Goal: Task Accomplishment & Management: Manage account settings

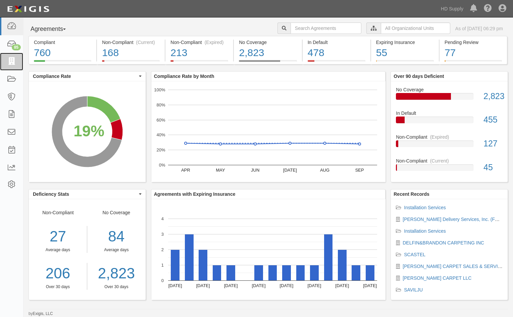
click at [14, 60] on icon at bounding box center [11, 62] width 9 height 8
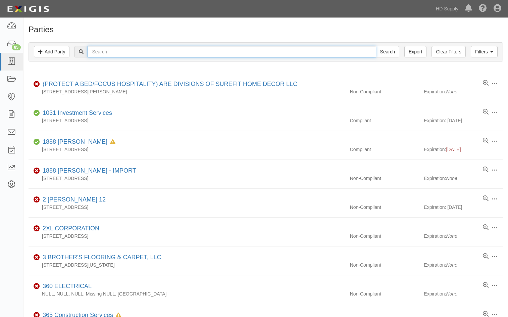
click at [100, 51] on input "text" at bounding box center [232, 51] width 288 height 11
type input "gibby"
click at [376, 46] on input "Search" at bounding box center [388, 51] width 24 height 11
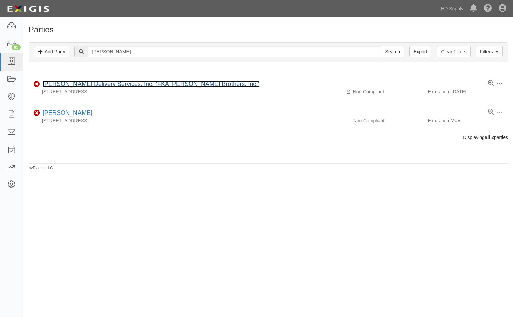
click at [69, 85] on link "Gibby Delivery Services, Inc. (FKA Gibby Brothers, Inc.)" at bounding box center [151, 84] width 217 height 7
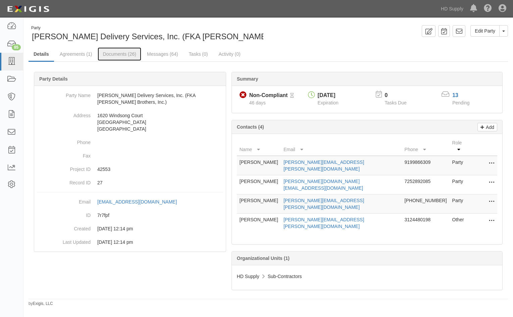
click at [107, 52] on link "Documents (26)" at bounding box center [120, 53] width 44 height 13
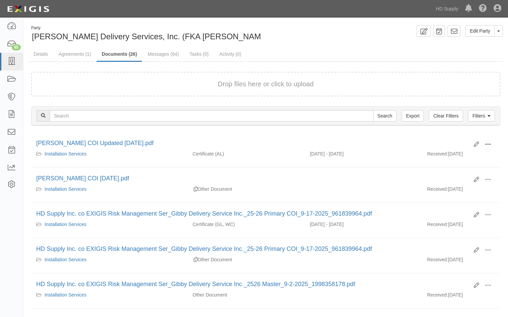
click at [488, 143] on span at bounding box center [488, 144] width 6 height 6
click at [444, 153] on link "View" at bounding box center [455, 154] width 53 height 12
click at [76, 55] on link "Agreements (1)" at bounding box center [75, 53] width 42 height 13
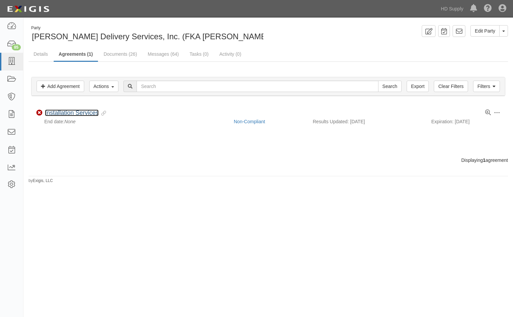
click at [63, 112] on link "Installation Services" at bounding box center [72, 112] width 54 height 7
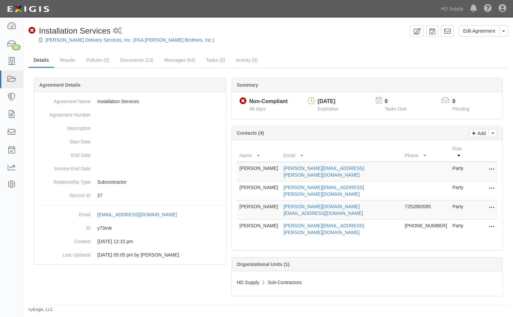
click at [272, 42] on div "[PERSON_NAME] Delivery Services, Inc. (FKA [PERSON_NAME] Brothers, Inc.)" at bounding box center [274, 40] width 480 height 7
click at [70, 59] on link "Results" at bounding box center [68, 59] width 26 height 13
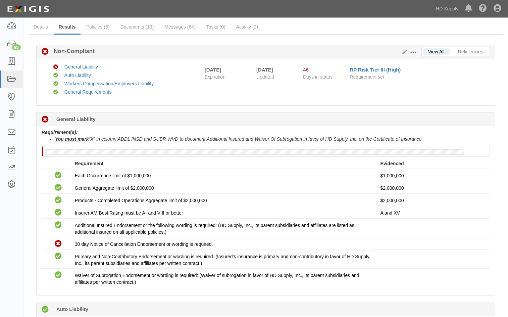
scroll to position [34, 0]
click at [132, 28] on link "Documents (13)" at bounding box center [138, 26] width 44 height 13
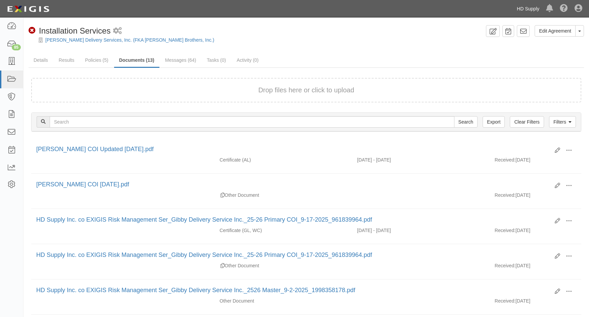
click at [508, 12] on link "HD Supply" at bounding box center [528, 8] width 29 height 13
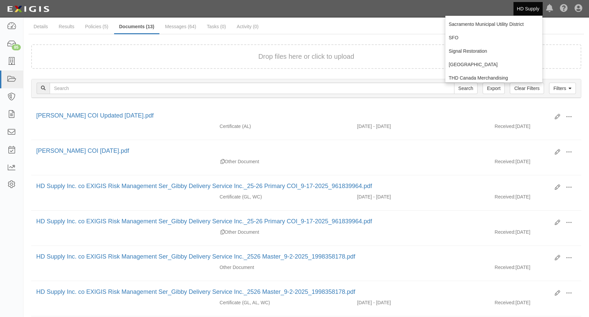
scroll to position [101, 0]
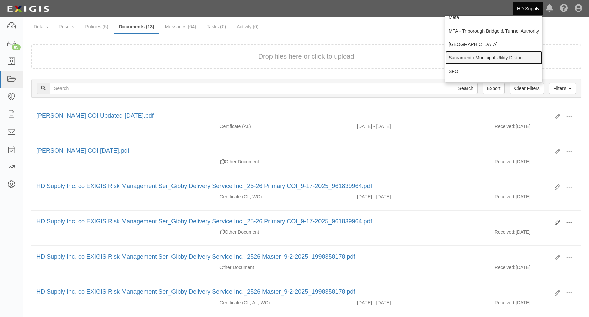
click at [475, 57] on link "Sacramento Municipal Utility District" at bounding box center [494, 57] width 97 height 13
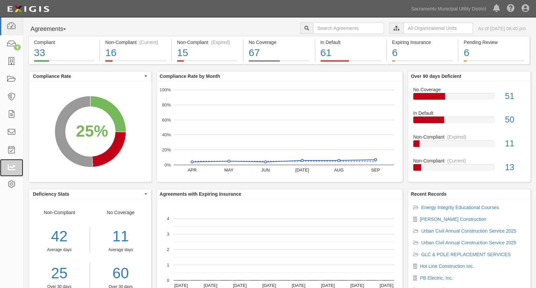
click at [11, 161] on link at bounding box center [11, 168] width 23 height 18
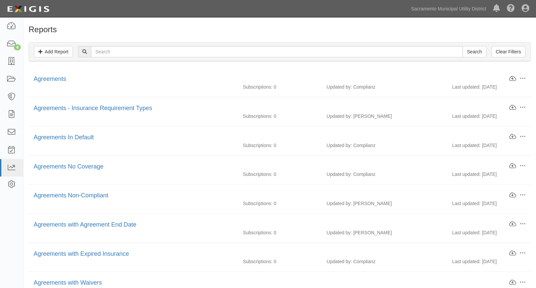
click at [306, 25] on h1 "Reports" at bounding box center [280, 29] width 502 height 9
click at [50, 53] on link "Add Report" at bounding box center [53, 51] width 39 height 11
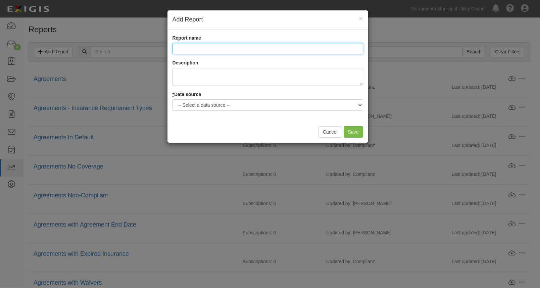
click at [179, 48] on input "Report name" at bounding box center [268, 48] width 191 height 11
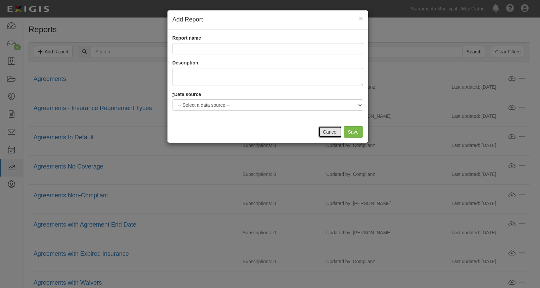
click at [323, 131] on button "Cancel" at bounding box center [331, 131] width 24 height 11
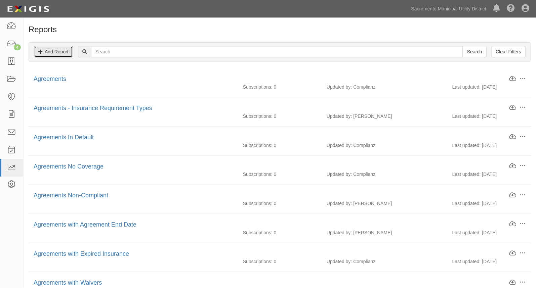
click at [53, 52] on link "Add Report" at bounding box center [53, 51] width 39 height 11
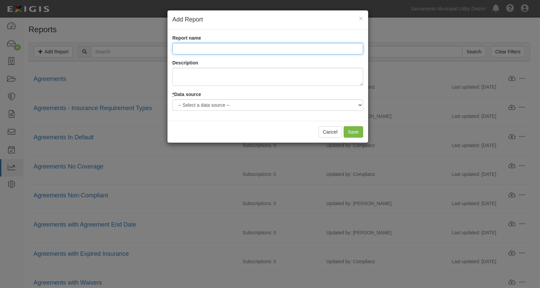
click at [177, 52] on input "Report name" at bounding box center [268, 48] width 191 height 11
click at [225, 48] on input "Agreement Status with OU" at bounding box center [268, 48] width 191 height 11
type input "Agreement Status by OU"
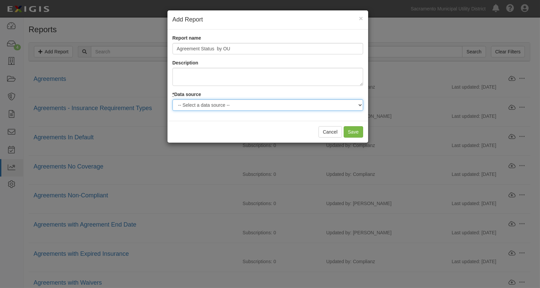
click at [209, 106] on select "-- Select a data source -- Agreements Coverages Documents Logged Activity Parti…" at bounding box center [268, 104] width 191 height 11
select select "agreements"
click at [173, 99] on select "-- Select a data source -- Agreements Coverages Documents Logged Activity Parti…" at bounding box center [268, 104] width 191 height 11
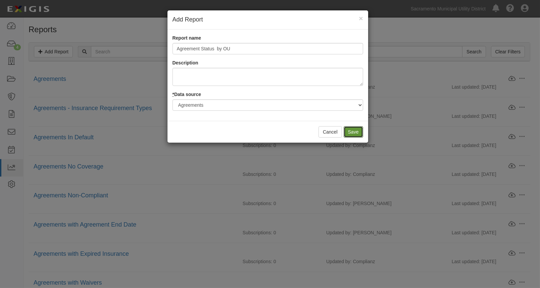
click at [345, 135] on input "Save" at bounding box center [353, 131] width 19 height 11
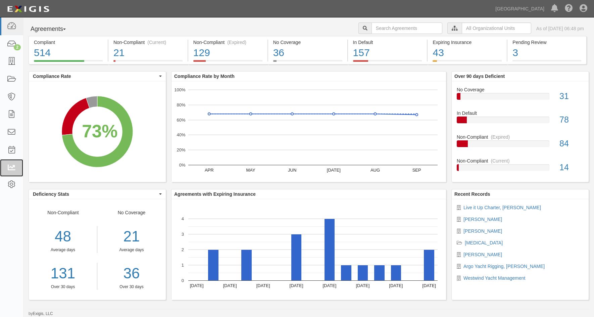
click at [13, 168] on icon at bounding box center [11, 168] width 9 height 8
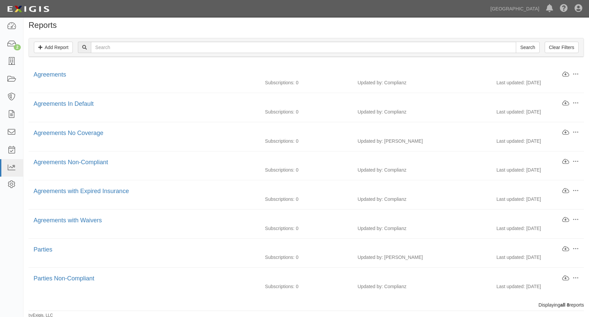
scroll to position [6, 0]
click at [575, 247] on span at bounding box center [576, 247] width 6 height 6
click at [37, 247] on link "Parties" at bounding box center [43, 248] width 19 height 7
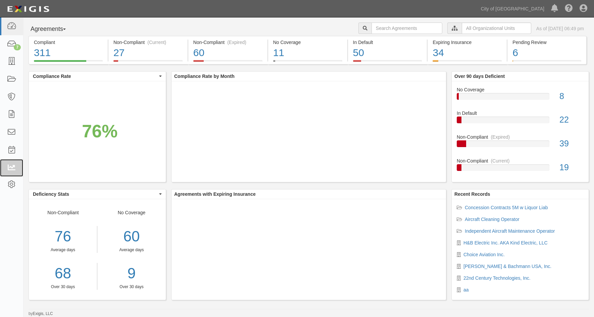
click at [11, 165] on icon at bounding box center [11, 168] width 9 height 8
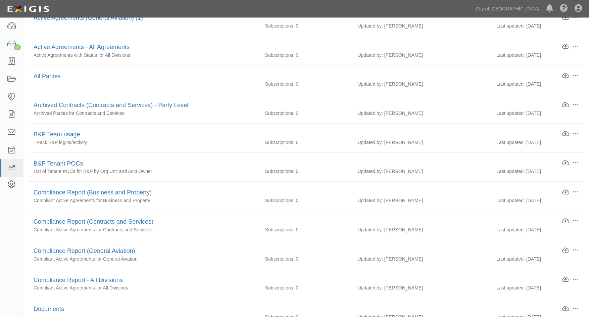
scroll to position [201, 0]
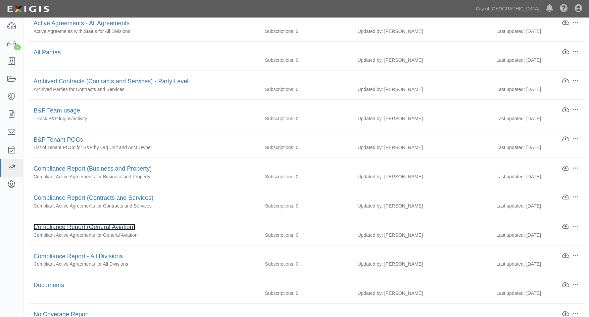
click at [54, 228] on link "Compliance Report (General Aviation)" at bounding box center [85, 227] width 102 height 7
click at [63, 257] on link "Compliance Report - All Divisions" at bounding box center [78, 256] width 89 height 7
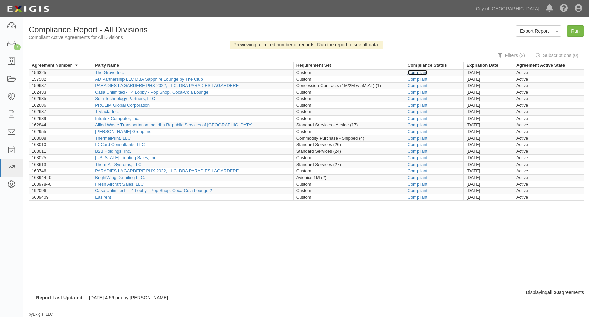
click at [414, 71] on link "Compliant" at bounding box center [418, 72] width 20 height 5
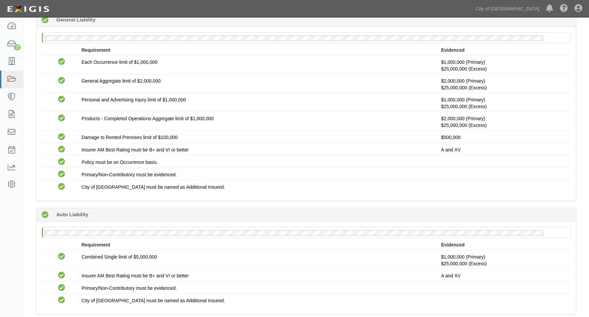
scroll to position [201, 0]
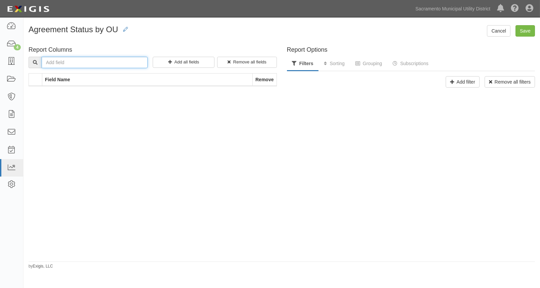
click at [46, 63] on input "text" at bounding box center [95, 62] width 106 height 11
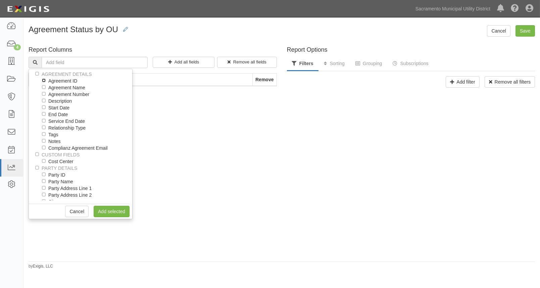
click at [42, 80] on input "Agreement ID" at bounding box center [43, 80] width 3 height 3
checkbox input "true"
click at [44, 88] on input "Agreement Name" at bounding box center [43, 86] width 3 height 3
checkbox input "true"
click at [44, 94] on input "Agreement Number" at bounding box center [43, 93] width 3 height 3
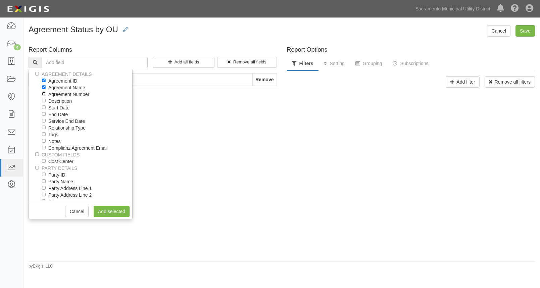
checkbox input "true"
click at [42, 106] on input "Start Date" at bounding box center [43, 106] width 3 height 3
checkbox input "true"
click at [43, 113] on input "End Date" at bounding box center [43, 113] width 3 height 3
checkbox input "true"
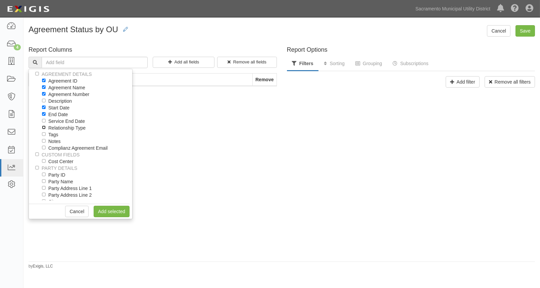
click at [43, 128] on input "Relationship Type" at bounding box center [43, 127] width 3 height 3
checkbox input "true"
click at [44, 147] on input "Complianz Agreement Email" at bounding box center [43, 147] width 3 height 3
checkbox input "true"
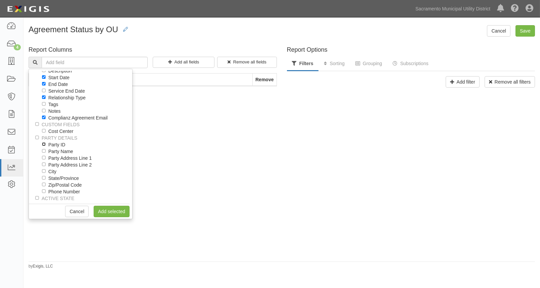
click at [43, 144] on input "Party ID" at bounding box center [43, 143] width 3 height 3
checkbox input "true"
click at [44, 151] on input "Party Name" at bounding box center [43, 150] width 3 height 3
checkbox input "true"
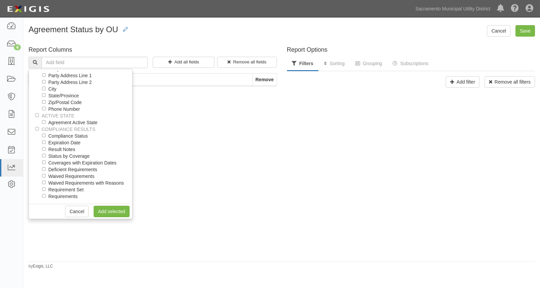
scroll to position [122, 0]
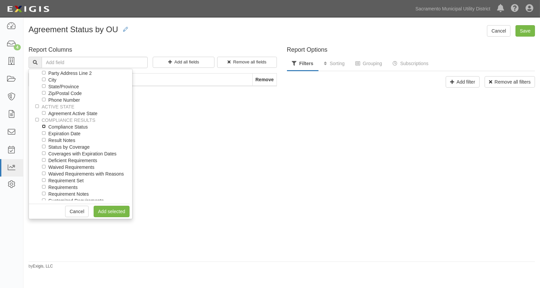
click at [43, 126] on input "Compliance Status" at bounding box center [43, 126] width 3 height 3
checkbox input "true"
click at [43, 160] on input "Deficient Requirements" at bounding box center [43, 159] width 3 height 3
checkbox input "true"
click at [119, 163] on div "Deficient Requirements" at bounding box center [86, 160] width 76 height 7
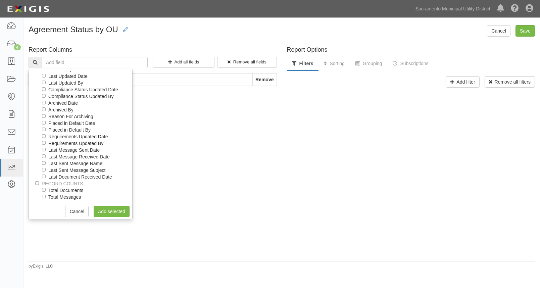
scroll to position [336, 0]
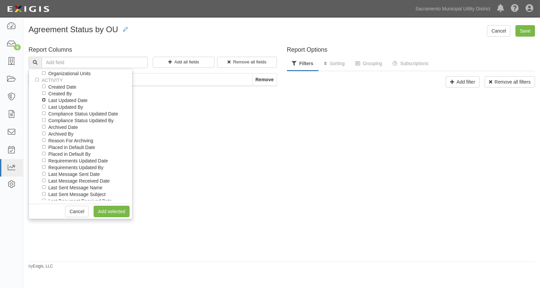
click at [44, 101] on input "Last Updated Date" at bounding box center [43, 99] width 3 height 3
checkbox input "true"
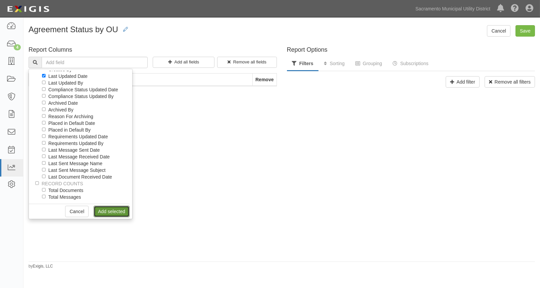
click at [102, 211] on link "Add selected" at bounding box center [112, 211] width 36 height 11
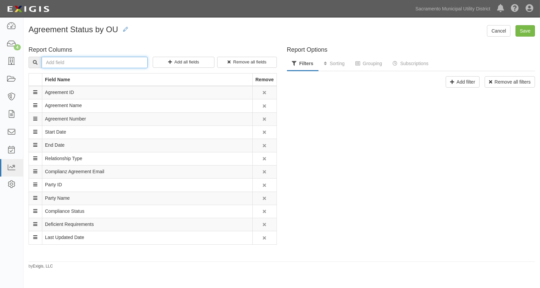
click at [124, 65] on input "text" at bounding box center [95, 62] width 106 height 11
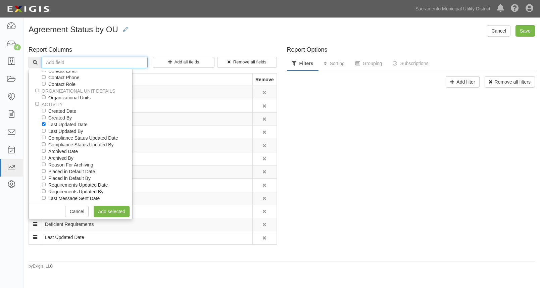
scroll to position [275, 0]
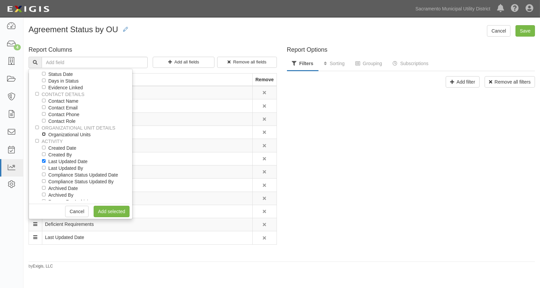
click at [44, 136] on input "Organizational Units" at bounding box center [43, 133] width 3 height 3
checkbox input "true"
click at [99, 208] on link "Add selected" at bounding box center [112, 211] width 36 height 11
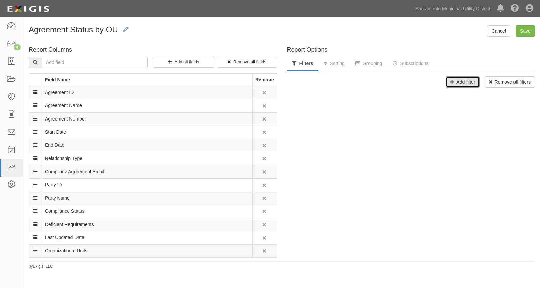
click at [450, 84] on button "Add filter" at bounding box center [463, 81] width 34 height 11
click at [337, 104] on select "-- Select a field to filter by -- Agreement Active State Archived Date Complian…" at bounding box center [347, 103] width 86 height 11
select select "FilterStrategy::Agreements::OrganizationalUnitsFilter"
click at [304, 98] on select "-- Select a field to filter by -- Agreement Active State Archived Date Complian…" at bounding box center [347, 103] width 86 height 11
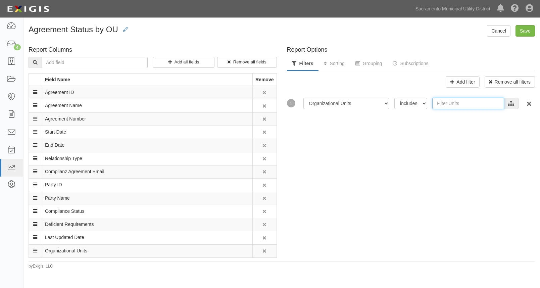
click at [446, 104] on input "text" at bounding box center [469, 103] width 72 height 11
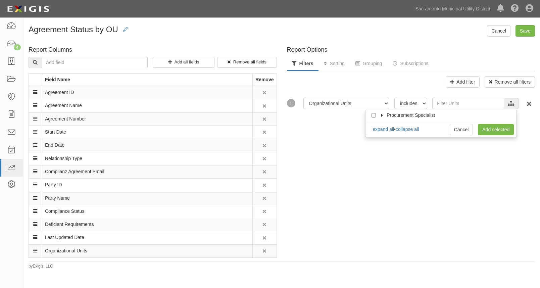
click at [381, 117] on label "Procurement Specialist" at bounding box center [406, 115] width 57 height 7
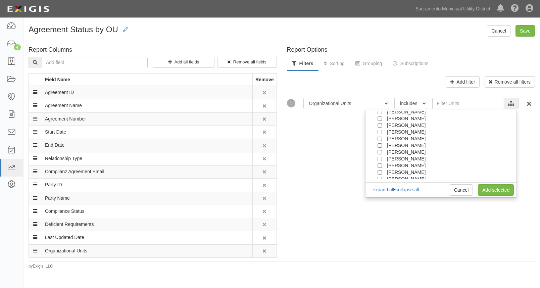
scroll to position [60, 0]
click at [378, 163] on input "Greg Hovious" at bounding box center [380, 162] width 4 height 4
checkbox input "true"
click at [482, 191] on link "Add selected" at bounding box center [496, 189] width 36 height 11
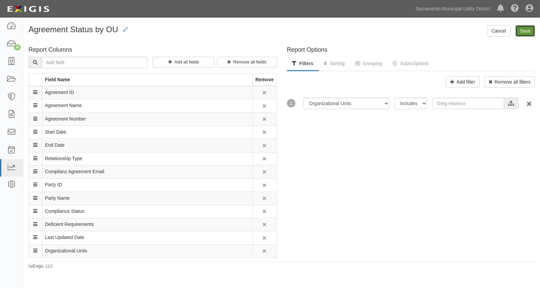
click at [527, 30] on input "Save" at bounding box center [525, 30] width 19 height 11
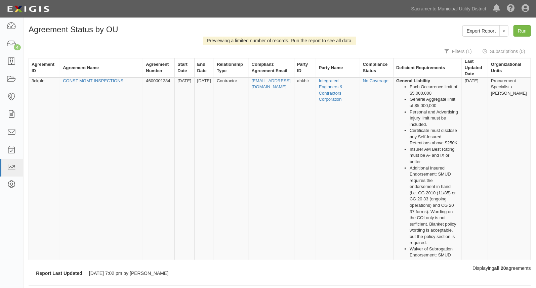
scroll to position [0, 84]
click at [488, 30] on link "Export Report" at bounding box center [481, 30] width 38 height 11
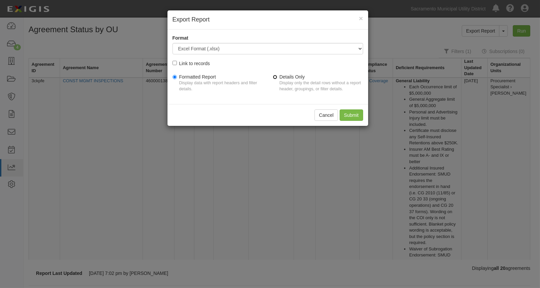
click at [276, 77] on input "Details Only Display only the detail rows without a report header, groupings, o…" at bounding box center [275, 77] width 4 height 4
radio input "true"
click at [353, 113] on input "Submit" at bounding box center [352, 114] width 24 height 11
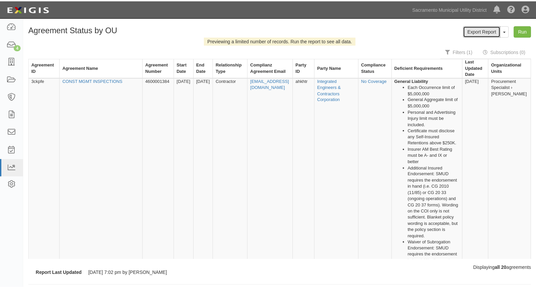
scroll to position [0, 80]
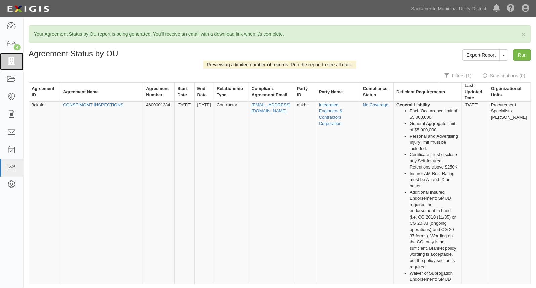
click at [15, 60] on icon at bounding box center [11, 62] width 9 height 8
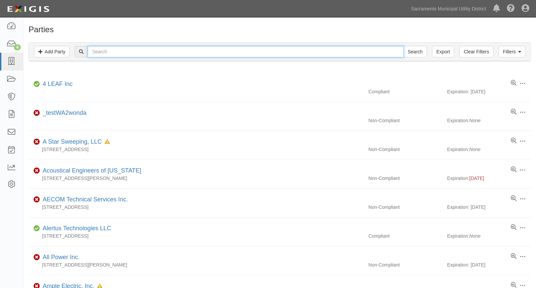
click at [96, 53] on input "text" at bounding box center [246, 51] width 316 height 11
type input "electrical constr"
click at [403, 46] on input "Search" at bounding box center [415, 51] width 24 height 11
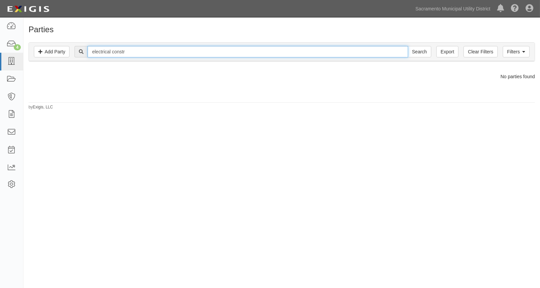
click at [135, 54] on input "electrical constr" at bounding box center [248, 51] width 320 height 11
type input "electrical"
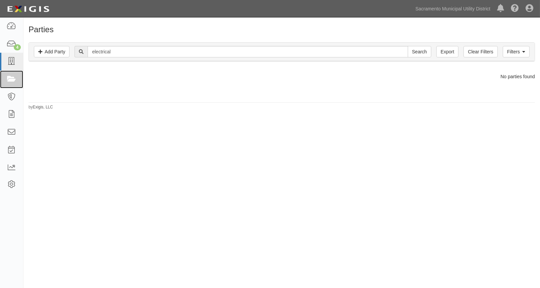
click at [10, 80] on icon at bounding box center [11, 80] width 9 height 8
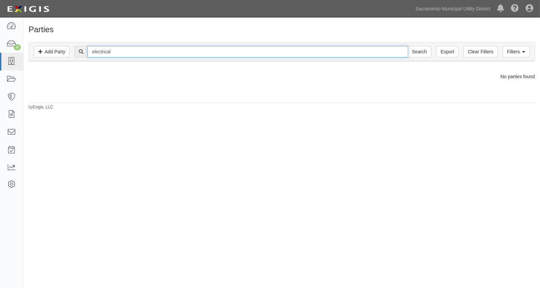
click at [142, 52] on input "electrical" at bounding box center [248, 51] width 320 height 11
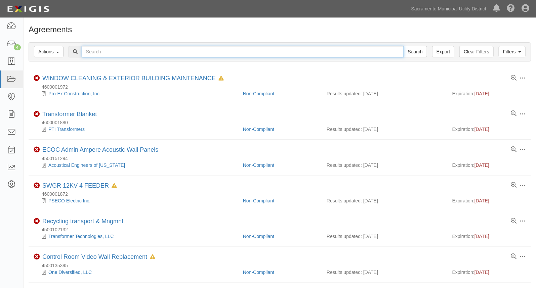
drag, startPoint x: 0, startPoint y: 0, endPoint x: 142, endPoint y: 52, distance: 150.8
click at [142, 52] on input "text" at bounding box center [243, 51] width 322 height 11
type input "electrical cons"
click at [403, 46] on input "Search" at bounding box center [415, 51] width 24 height 11
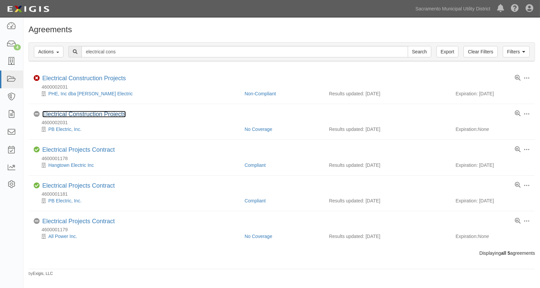
click at [69, 115] on link "Electrical Construction Projects" at bounding box center [84, 114] width 84 height 7
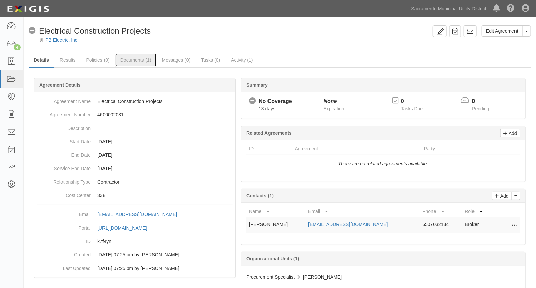
click at [128, 59] on link "Documents (1)" at bounding box center [135, 59] width 41 height 13
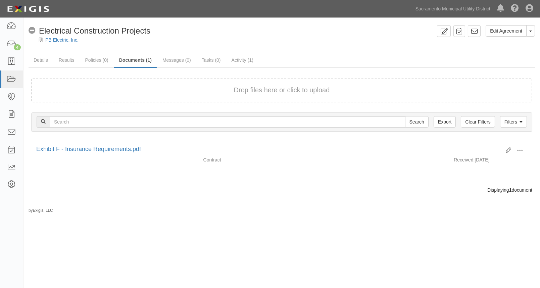
click at [523, 147] on span at bounding box center [520, 150] width 6 height 6
click at [481, 158] on link "View" at bounding box center [487, 160] width 53 height 12
click at [37, 60] on link "Details" at bounding box center [41, 59] width 25 height 13
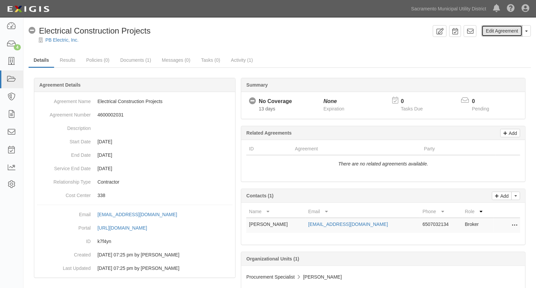
click at [510, 27] on link "Edit Agreement" at bounding box center [501, 30] width 41 height 11
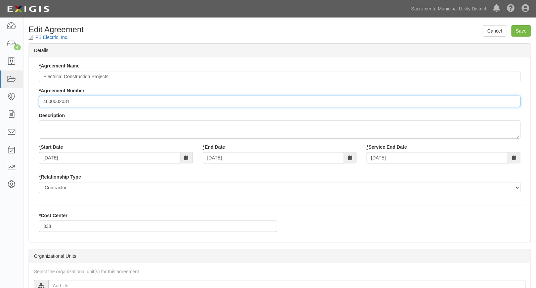
click at [76, 102] on input "4600002031" at bounding box center [279, 101] width 481 height 11
type input "4600002032"
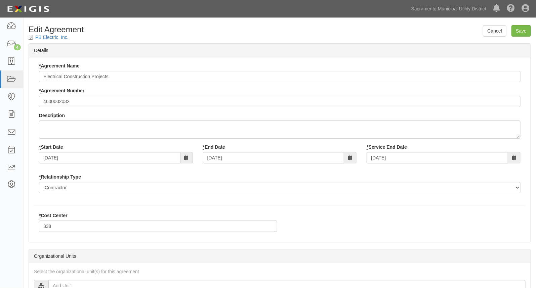
click at [288, 86] on div "* Agreement Name Electrical Construction Projects * Agreement Number 4600002032…" at bounding box center [279, 130] width 491 height 136
click at [515, 33] on input "Save" at bounding box center [520, 30] width 19 height 11
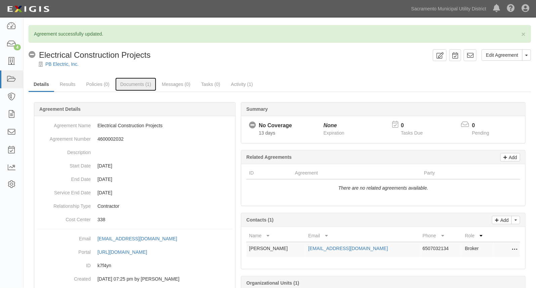
click at [138, 83] on link "Documents (1)" at bounding box center [135, 84] width 41 height 13
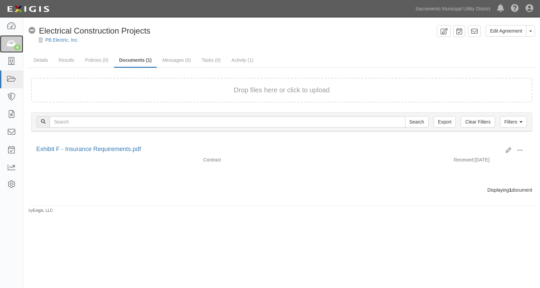
click at [11, 46] on icon at bounding box center [11, 44] width 9 height 8
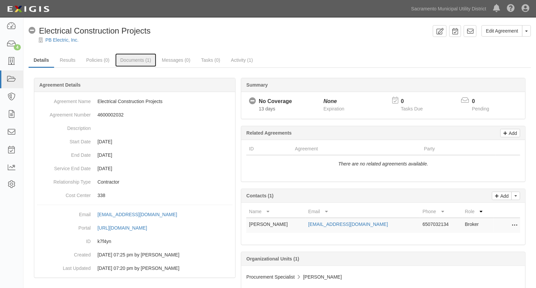
click at [130, 55] on link "Documents (1)" at bounding box center [135, 59] width 41 height 13
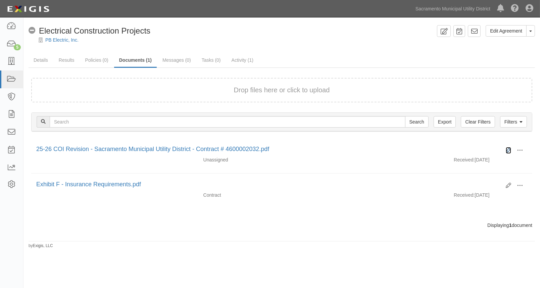
click at [507, 148] on icon at bounding box center [508, 150] width 5 height 5
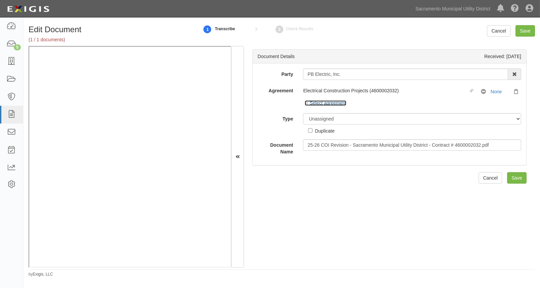
click at [307, 103] on icon at bounding box center [307, 103] width 5 height 3
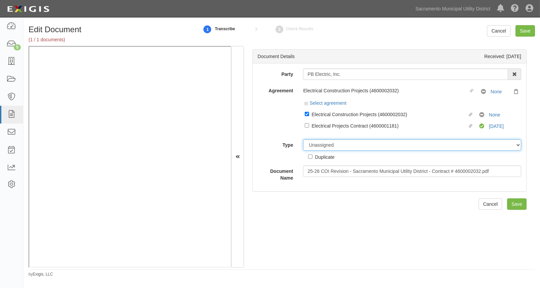
click at [319, 144] on select "Unassigned Binder Cancellation Notice Certificate Contract Endorsement Insuranc…" at bounding box center [412, 144] width 218 height 11
select select "CertificateDetail"
click at [303, 139] on select "Unassigned Binder Cancellation Notice Certificate Contract Endorsement Insuranc…" at bounding box center [412, 144] width 218 height 11
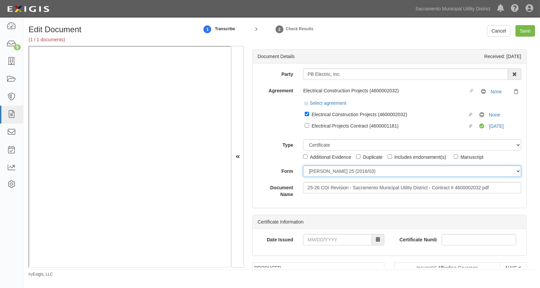
drag, startPoint x: 318, startPoint y: 170, endPoint x: 318, endPoint y: 174, distance: 4.0
click at [318, 170] on select "ACORD 25 (2016/03) ACORD 101 ACORD 855 NY (2014/05) General" at bounding box center [412, 171] width 218 height 11
select select "GeneralFormDetail"
click at [303, 166] on select "ACORD 25 (2016/03) ACORD 101 ACORD 855 NY (2014/05) General" at bounding box center [412, 171] width 218 height 11
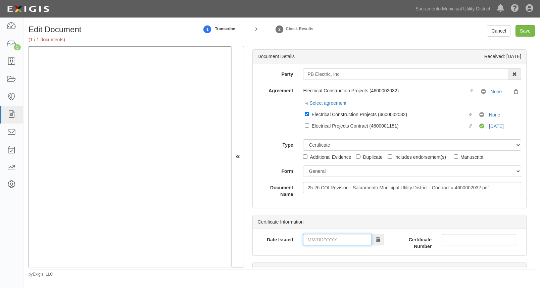
click at [308, 239] on input "Date Issued" at bounding box center [337, 239] width 69 height 11
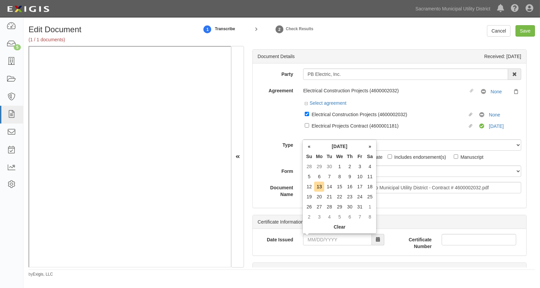
click at [319, 176] on td "6" at bounding box center [319, 177] width 10 height 10
type input "10/06/2025"
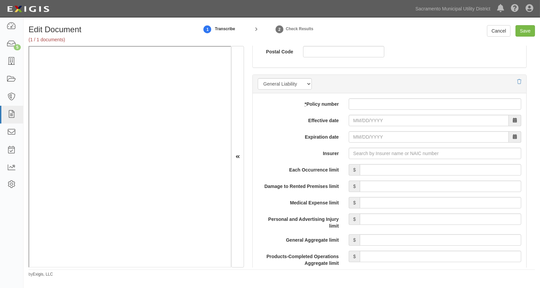
scroll to position [488, 0]
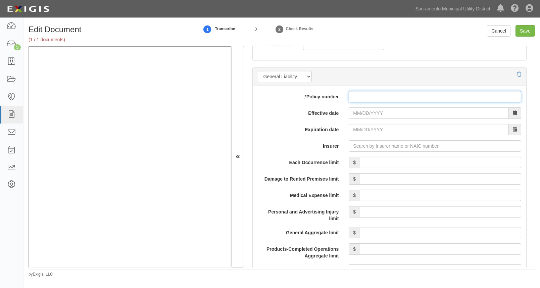
click at [351, 97] on input "* Policy number" at bounding box center [435, 96] width 173 height 11
paste input "DT-CO-B3774573-TCT-25"
type input "DT-CO-B3774573-TCT-25"
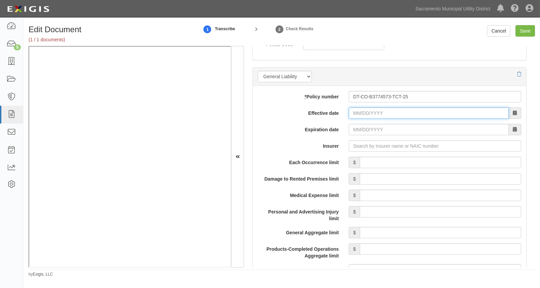
click at [353, 115] on input "Effective date" at bounding box center [429, 112] width 160 height 11
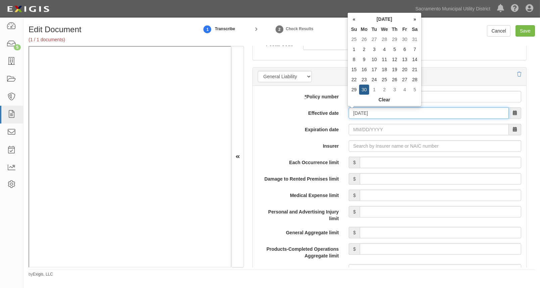
type input "06/30/2025"
type input "06/30/2026"
click at [349, 128] on input "06/30/2026" at bounding box center [429, 129] width 160 height 11
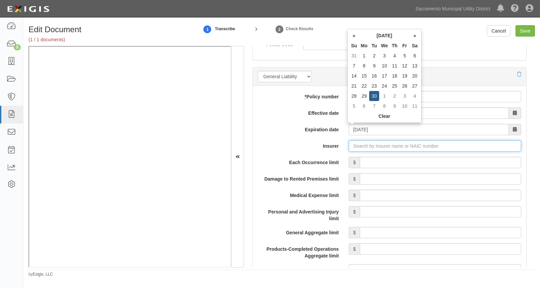
click at [356, 144] on input "Insurer" at bounding box center [435, 145] width 173 height 11
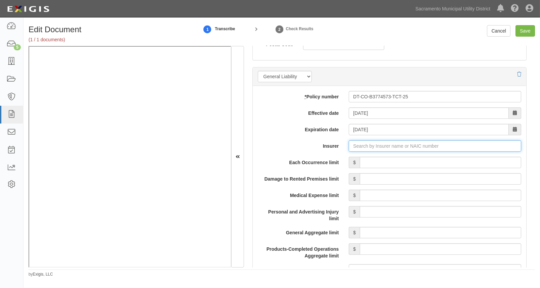
type input "21st Century Advantage Insurance Company (25232) NR Rating"
type input "2"
click at [351, 154] on div "Travelers Indemnity Co of Connecticut ( 25682 ) A++ XV Rating" at bounding box center [378, 158] width 144 height 9
type input "Travelers Indemnity Co of Connecticut (25682) A++ XV Rating"
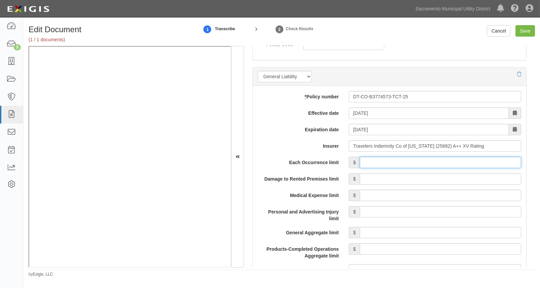
click at [377, 161] on input "Each Occurrence limit" at bounding box center [441, 162] width 162 height 11
type input "1,000,000"
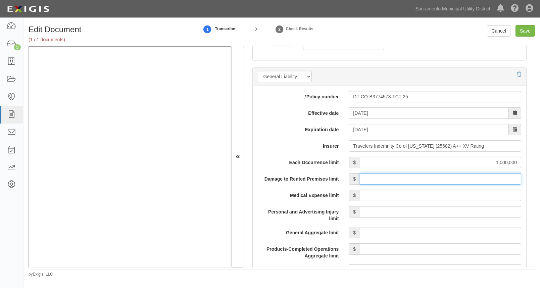
click at [444, 175] on input "Damage to Rented Premises limit" at bounding box center [441, 178] width 162 height 11
type input "3,000,000"
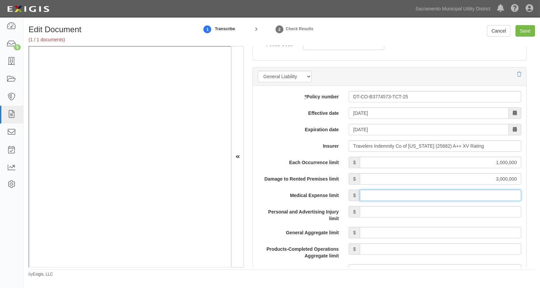
click at [414, 192] on input "Medical Expense limit" at bounding box center [441, 195] width 162 height 11
type input "5,000"
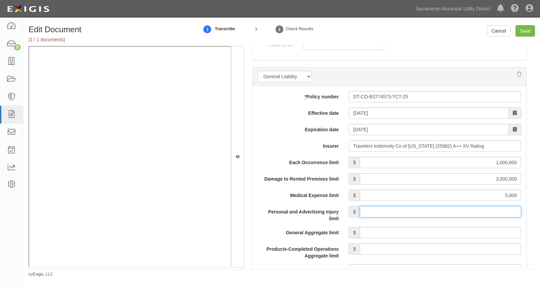
click at [422, 211] on input "Personal and Advertising Injury limit" at bounding box center [441, 211] width 162 height 11
type input "1,000,000"
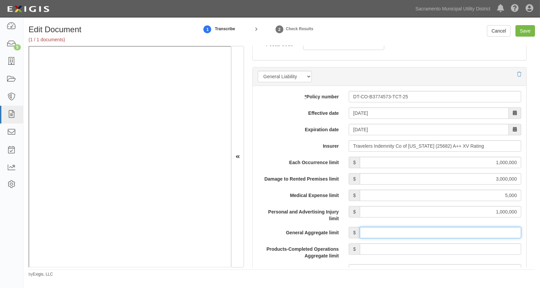
click at [431, 229] on input "General Aggregate limit" at bounding box center [441, 232] width 162 height 11
type input "2,000,000"
click at [440, 246] on input "Products-Completed Operations Aggregate limit" at bounding box center [441, 248] width 162 height 11
type input "2,000,000"
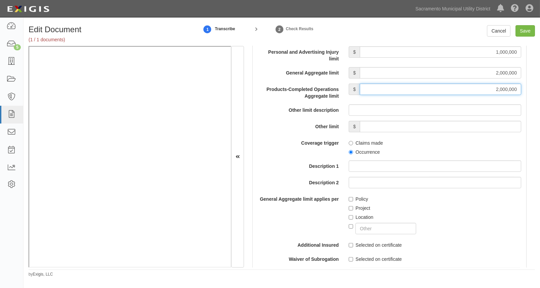
scroll to position [702, 0]
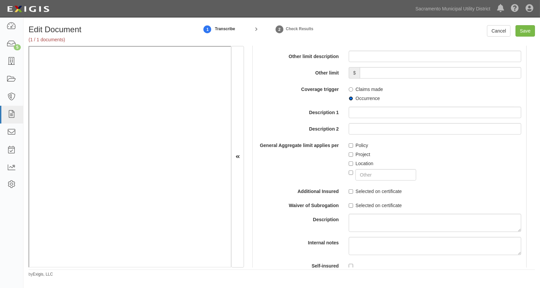
click at [349, 97] on input "Occurrence" at bounding box center [351, 98] width 4 height 4
radio input "true"
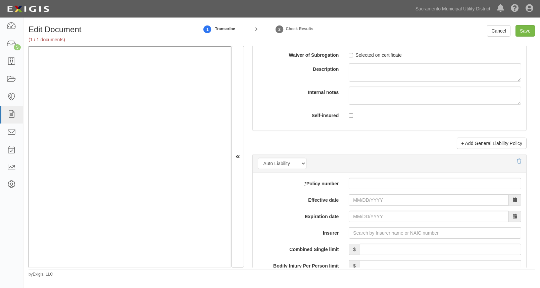
scroll to position [855, 0]
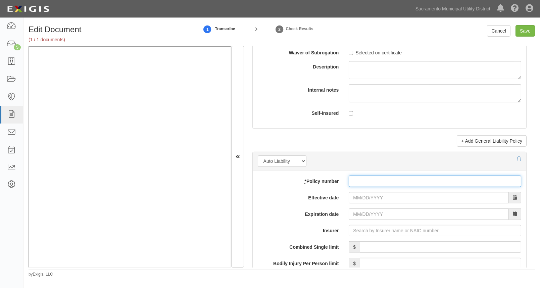
click at [353, 182] on input "* Policy number" at bounding box center [435, 181] width 173 height 11
paste input "810-B377463A-25-26-G"
type input "810-B377463A-25-26-G"
click at [351, 196] on input "Effective date" at bounding box center [429, 197] width 160 height 11
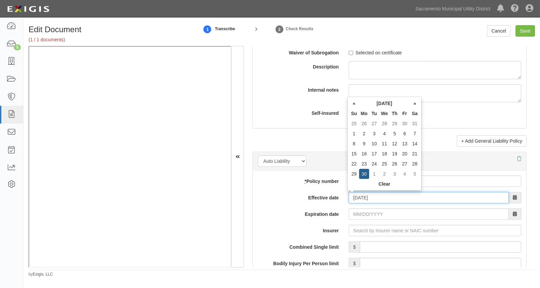
type input "06/30/2025"
type input "06/30/2026"
click at [353, 213] on input "06/30/2026" at bounding box center [429, 214] width 160 height 11
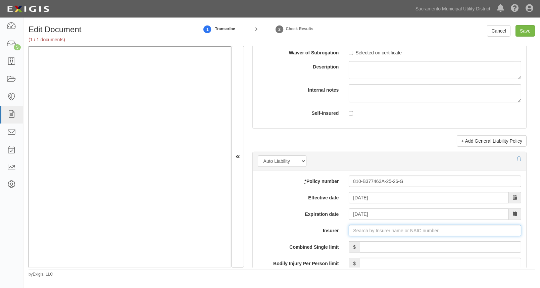
click at [351, 231] on input "Insurer" at bounding box center [435, 230] width 173 height 11
type input "21st Century Advantage Insurance Company (25232) NR Rating"
type input "2"
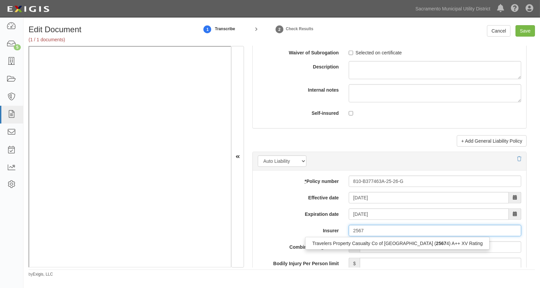
type input "25674"
drag, startPoint x: 368, startPoint y: 229, endPoint x: 325, endPoint y: 227, distance: 43.0
click at [325, 228] on div "Insurer 25674 25674 Travelers Property Casualty Co of Amer ( 25674 ) A++ XV Rat…" at bounding box center [390, 230] width 274 height 11
type input "21st Century Advantage Insurance Company (25232) NR Rating"
type input "2"
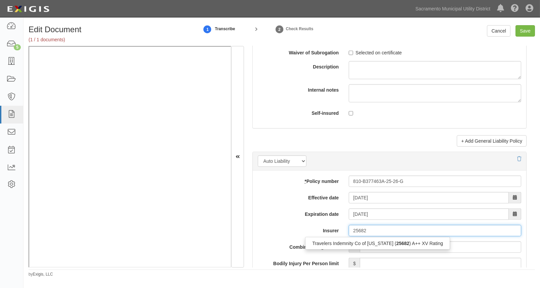
click at [326, 240] on div "Travelers Indemnity Co of Connecticut ( 25682 ) A++ XV Rating" at bounding box center [378, 243] width 144 height 9
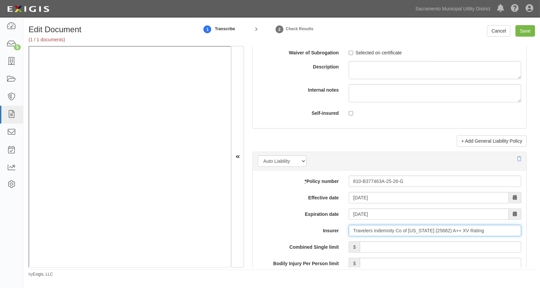
type input "Travelers Indemnity Co of Connecticut (25682) A++ XV Rating"
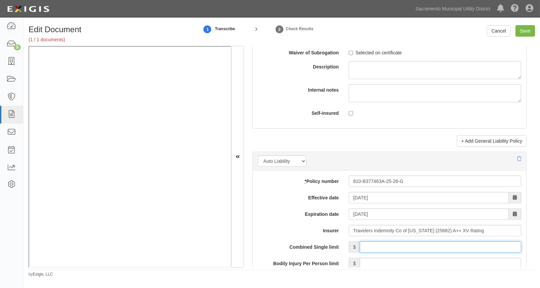
click at [366, 245] on input "Combined Single limit" at bounding box center [441, 246] width 162 height 11
type input "1,000,000"
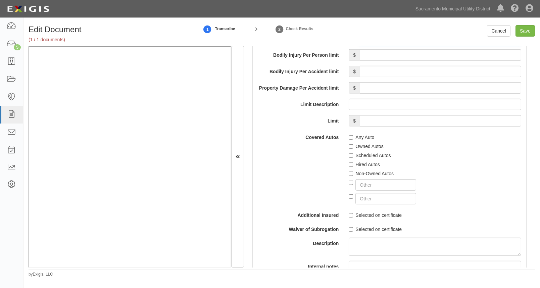
scroll to position [1068, 0]
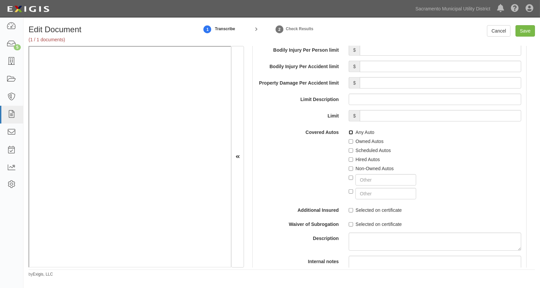
click at [351, 134] on input "Any Auto" at bounding box center [351, 132] width 4 height 4
checkbox input "true"
click at [330, 148] on div "Covered Autos Any Auto Owned Autos Scheduled Autos Hired Autos Non-Owned Autos" at bounding box center [390, 163] width 274 height 73
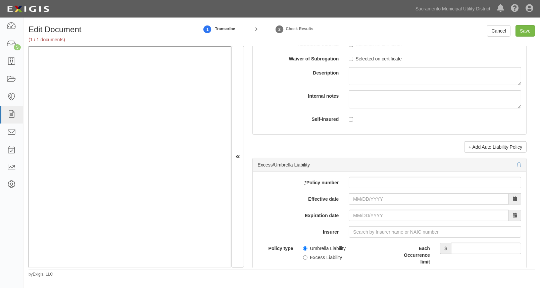
scroll to position [1282, 0]
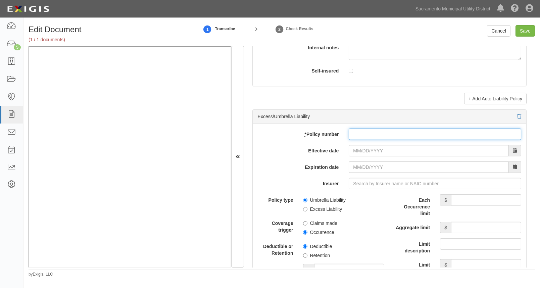
click at [359, 137] on input "* Policy number" at bounding box center [435, 134] width 173 height 11
paste input "CUP-B3774966-25-26"
type input "CUP-B3774966-25-26"
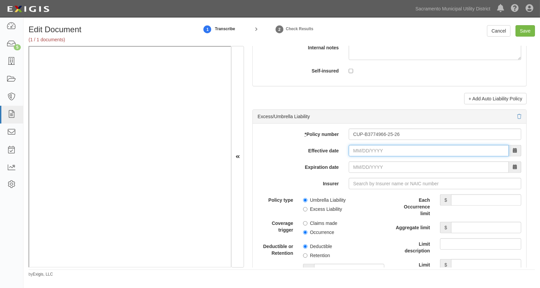
click at [353, 154] on input "Effective date" at bounding box center [429, 150] width 160 height 11
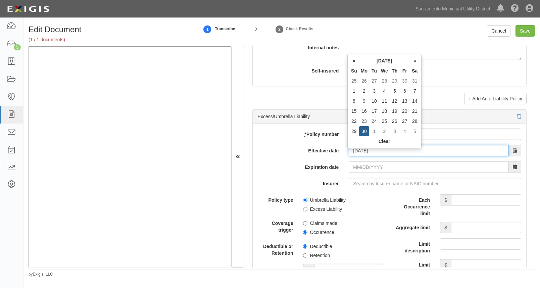
type input "06/30/2025"
type input "06/30/2026"
click at [356, 171] on input "06/30/2026" at bounding box center [429, 167] width 160 height 11
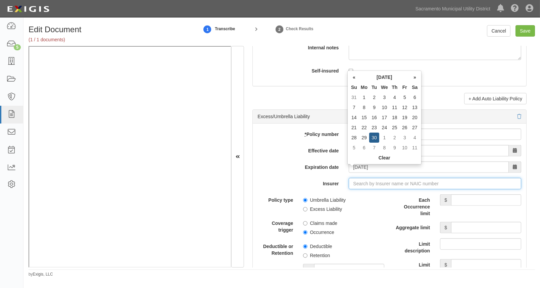
click at [352, 185] on input "Insurer" at bounding box center [435, 183] width 173 height 11
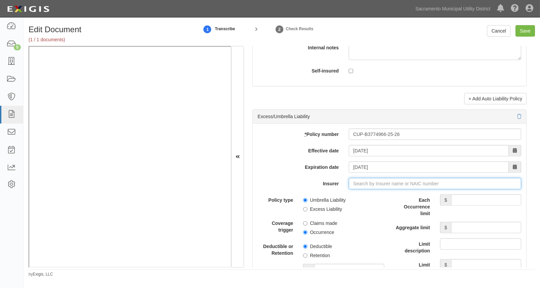
type input "21st Century Advantage Insurance Company (25232) NR Rating"
type input "2"
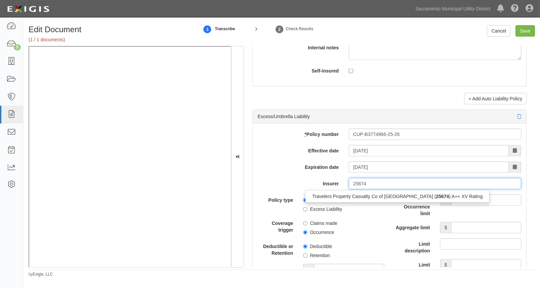
click at [349, 200] on div "Travelers Property Casualty Co of Amer ( 25674 ) A++ XV Rating" at bounding box center [398, 196] width 184 height 9
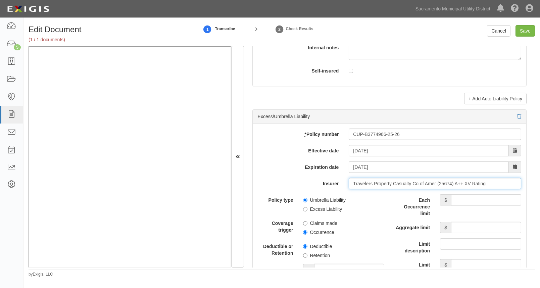
type input "Travelers Property Casualty Co of Amer (25674) A++ XV Rating"
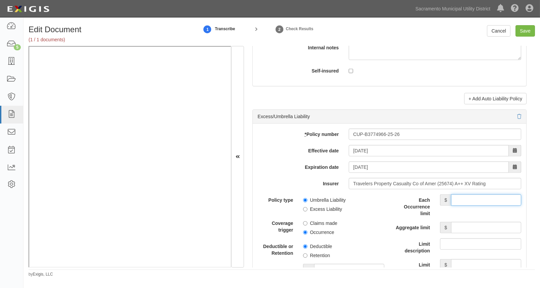
click at [455, 203] on input "Each Occurrence limit" at bounding box center [486, 199] width 70 height 11
type input "3,000,000"
click at [457, 228] on input "Aggregate limit" at bounding box center [486, 227] width 70 height 11
type input "3,000,000"
drag, startPoint x: 373, startPoint y: 241, endPoint x: 373, endPoint y: 237, distance: 4.4
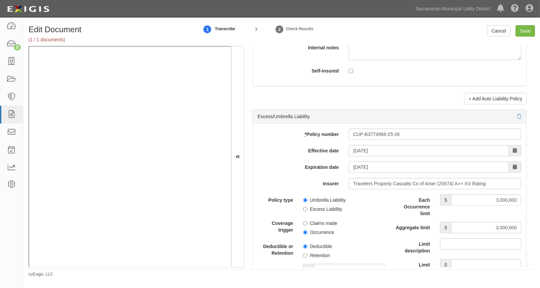
click at [373, 241] on div "Policy type Umbrella Liability Excess Liability Coverage trigger Claims made Oc…" at bounding box center [321, 261] width 127 height 134
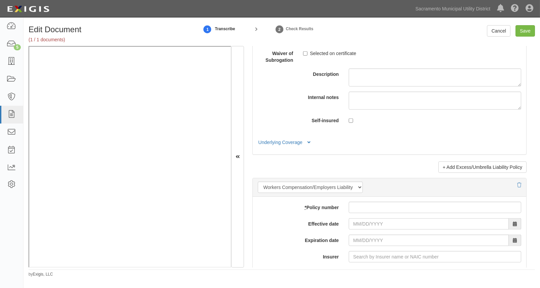
scroll to position [1587, 0]
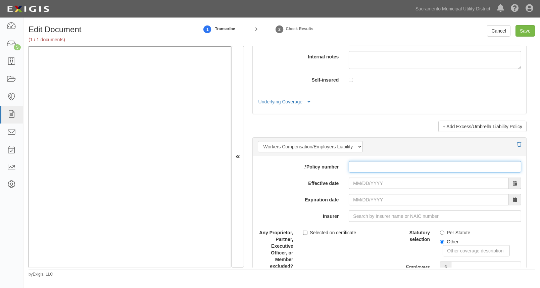
click at [356, 167] on input "* Policy number" at bounding box center [435, 166] width 173 height 11
paste input "9372552-25"
type input "9372552-25"
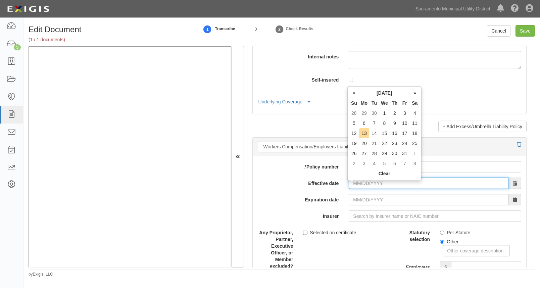
click at [353, 185] on input "Effective date" at bounding box center [429, 183] width 160 height 11
type input "01/01/2025"
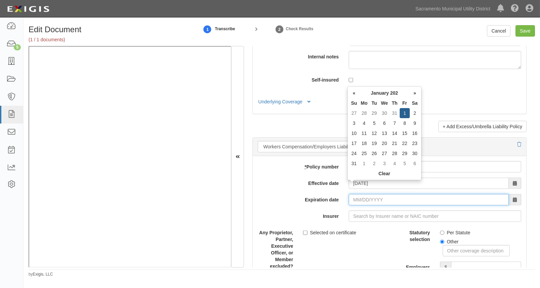
type input "01/01/2026"
click at [354, 201] on input "01/01/2026" at bounding box center [429, 199] width 160 height 11
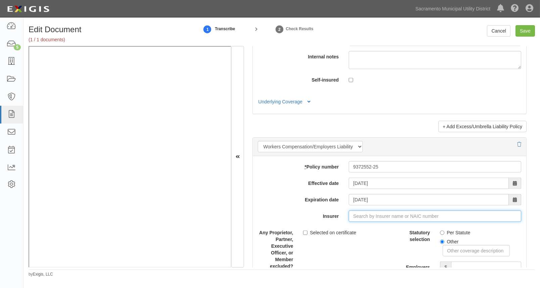
click at [352, 222] on input "Insurer" at bounding box center [435, 216] width 173 height 11
drag, startPoint x: 370, startPoint y: 221, endPoint x: 333, endPoint y: 220, distance: 36.6
click at [333, 220] on div "Insurer 35076 35" at bounding box center [390, 216] width 274 height 11
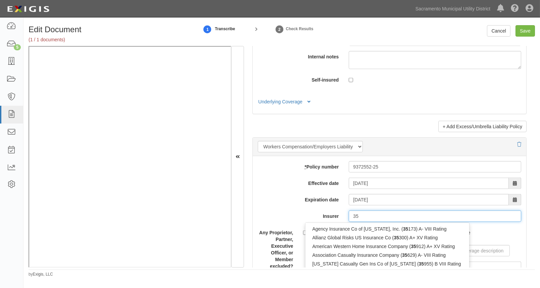
type input "350"
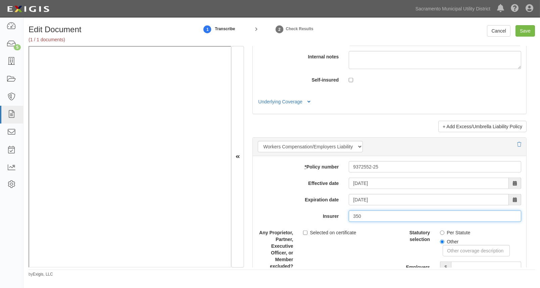
drag, startPoint x: 362, startPoint y: 219, endPoint x: 327, endPoint y: 221, distance: 35.0
click at [327, 221] on div "Insurer 350 35" at bounding box center [390, 216] width 274 height 11
click at [440, 235] on input "Per Statute" at bounding box center [442, 233] width 4 height 4
radio input "true"
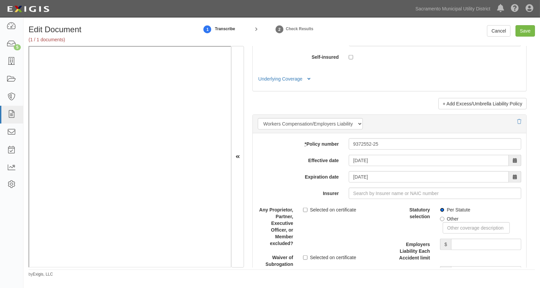
scroll to position [1709, 0]
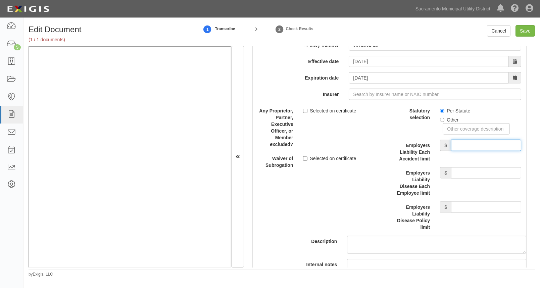
click at [461, 148] on input "Employers Liability Each Accident limit" at bounding box center [486, 145] width 70 height 11
type input "1,000,000"
click at [464, 171] on input "Employers Liability Disease Each Employee limit" at bounding box center [486, 172] width 70 height 11
type input "1,000,000"
click at [460, 206] on input "Employers Liability Disease Policy limit" at bounding box center [486, 206] width 70 height 11
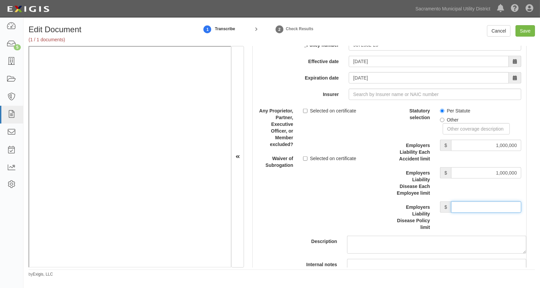
type input "1,000,000"
drag, startPoint x: 380, startPoint y: 218, endPoint x: 367, endPoint y: 211, distance: 14.7
click at [379, 218] on div "Description" at bounding box center [390, 179] width 284 height 149
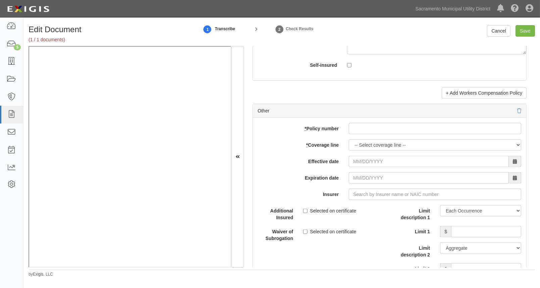
scroll to position [1984, 0]
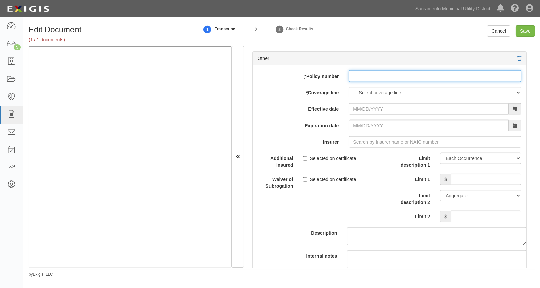
click at [359, 77] on input "* Policy number" at bounding box center [435, 76] width 173 height 11
paste input "CPL D0002500 00"
type input "CPL D0002500 00"
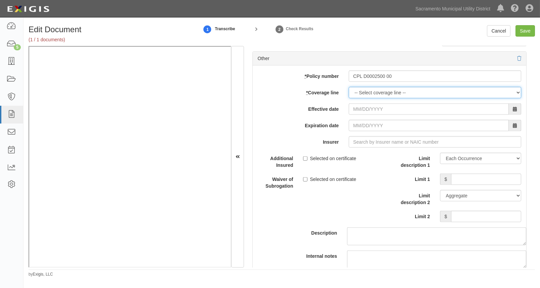
click at [359, 96] on select "-- Select coverage line -- Asbestos Abatement Auto Physical Damage Boiler & Mac…" at bounding box center [435, 92] width 173 height 11
select select "14"
click at [349, 90] on select "-- Select coverage line -- Asbestos Abatement Auto Physical Damage Boiler & Mac…" at bounding box center [435, 92] width 173 height 11
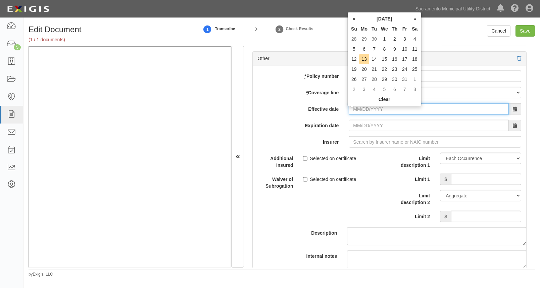
click at [350, 112] on input "Effective date" at bounding box center [429, 108] width 160 height 11
type input "06/30/2025"
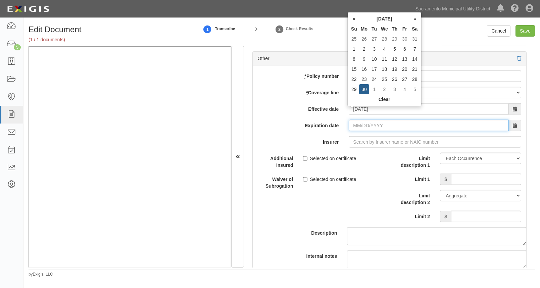
type input "06/30/2026"
click at [361, 130] on input "06/30/2026" at bounding box center [429, 125] width 160 height 11
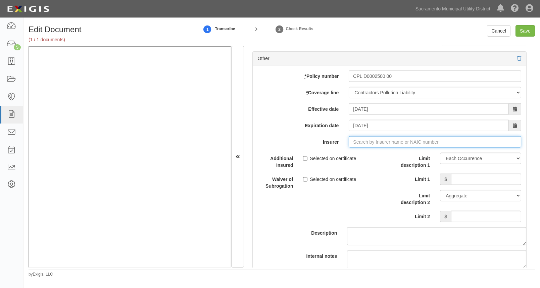
click at [356, 144] on input "Insurer" at bounding box center [435, 141] width 173 height 11
type input "180 Seguros S.A. (0) NR Rating"
type input "1"
click at [344, 158] on div "SiriusPoint Specialty Insurance Corp ( 16820 ) A- XV Rating" at bounding box center [373, 154] width 135 height 9
type input "SiriusPoint Specialty Insurance Corp (16820) A- XV Rating"
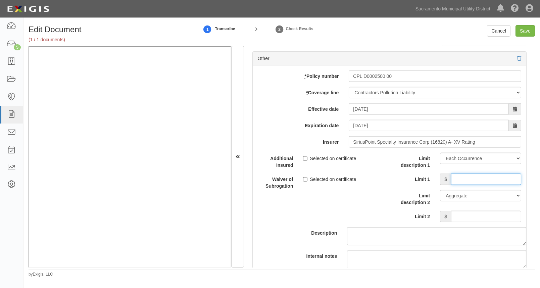
click at [457, 180] on input "Limit 1" at bounding box center [486, 179] width 70 height 11
type input "2,000,000"
click at [454, 220] on input "Limit 2" at bounding box center [486, 216] width 70 height 11
type input "2,000,000"
click at [286, 231] on label "Description" at bounding box center [295, 231] width 95 height 9
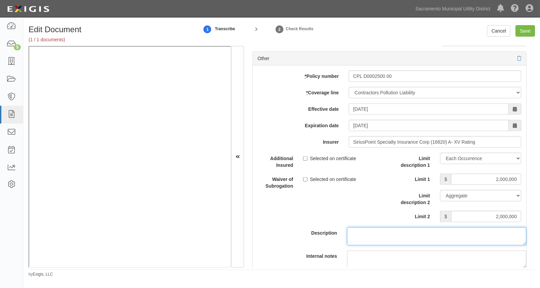
click at [347, 231] on textarea "Description" at bounding box center [436, 236] width 179 height 18
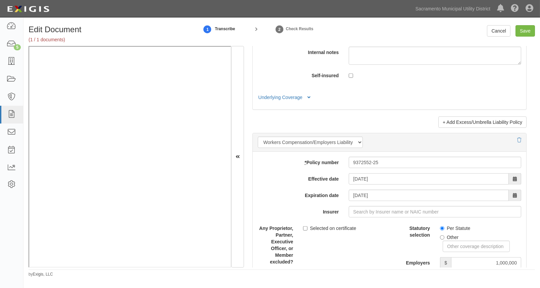
scroll to position [1587, 0]
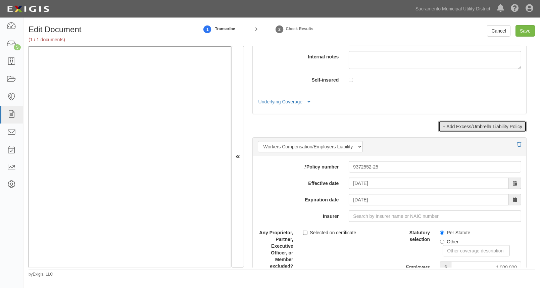
click at [456, 127] on link "+ Add Excess/Umbrella Liability Policy" at bounding box center [483, 126] width 88 height 11
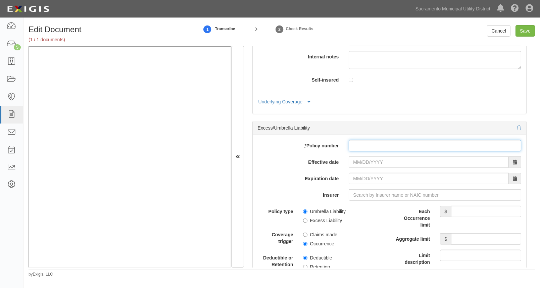
click at [358, 148] on input "* Policy number" at bounding box center [435, 145] width 173 height 11
click at [361, 148] on input "* Policy number" at bounding box center [435, 145] width 173 height 11
paste input "ARCUSXC228542025"
type input "ARCUSXC228542025"
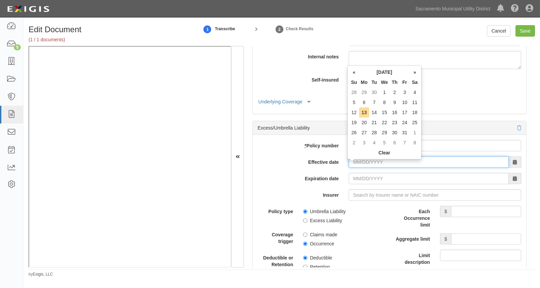
click at [352, 164] on input "Effective date" at bounding box center [429, 161] width 160 height 11
type input "06/30/2025"
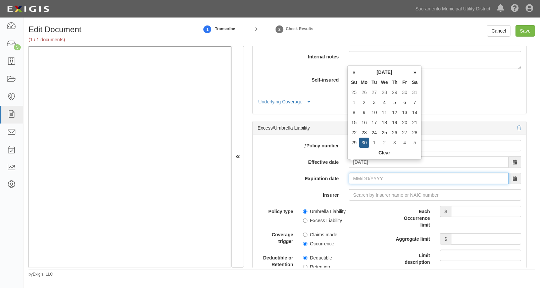
type input "06/30/2026"
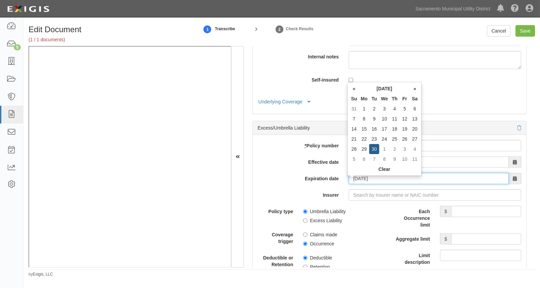
click at [358, 181] on input "06/30/2026" at bounding box center [429, 178] width 160 height 11
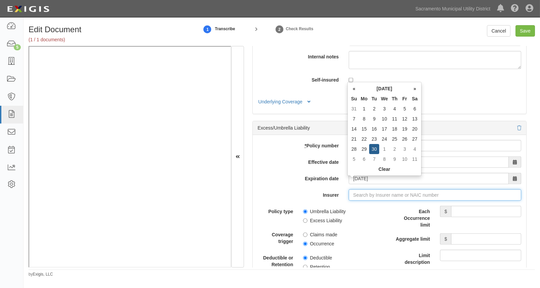
click at [355, 197] on input "Insurer" at bounding box center [435, 194] width 173 height 11
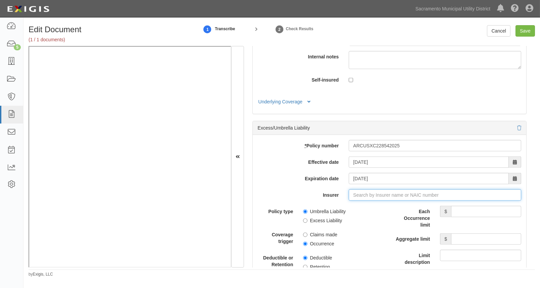
type input "3"
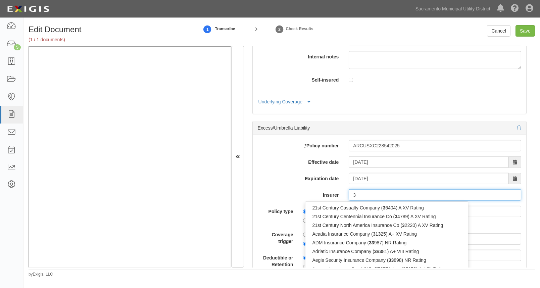
drag, startPoint x: 365, startPoint y: 196, endPoint x: 347, endPoint y: 194, distance: 18.9
click at [347, 194] on div "3 3 21st Century Casualty Company ( 3 6404) A XV Rating 21st Century Centennial…" at bounding box center [435, 194] width 183 height 11
type input "180 Seguros S.A. (0) NR Rating"
type input "1"
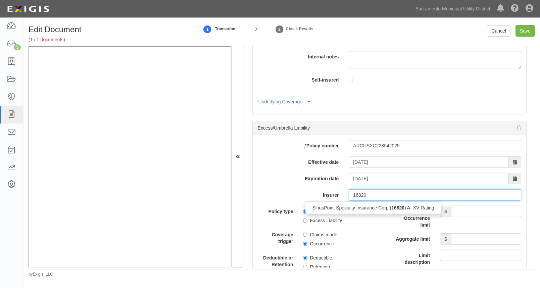
click at [347, 210] on div "SiriusPoint Specialty Insurance Corp ( 16820 ) A- XV Rating" at bounding box center [373, 207] width 135 height 9
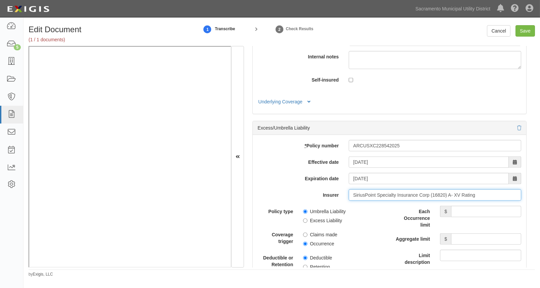
type input "SiriusPoint Specialty Insurance Corp (16820) A- XV Rating"
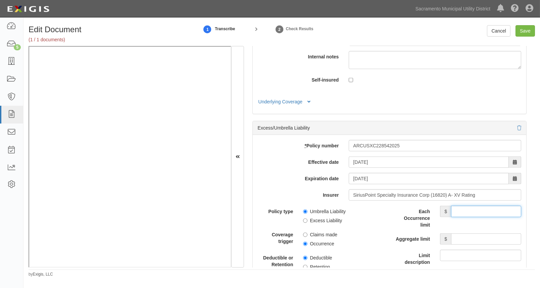
click at [457, 216] on input "Each Occurrence limit" at bounding box center [486, 211] width 70 height 11
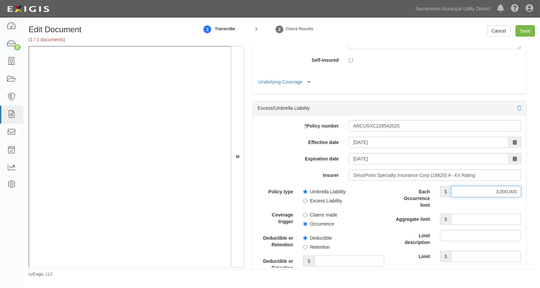
scroll to position [1618, 0]
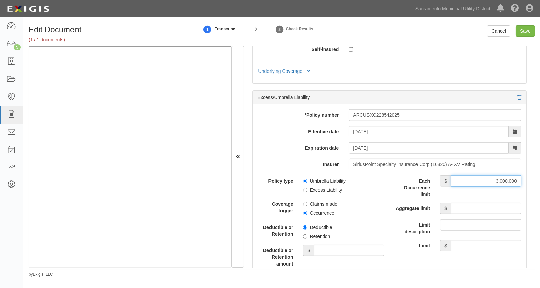
type input "3,000,000"
click at [457, 212] on input "Aggregate limit" at bounding box center [486, 208] width 70 height 11
type input "3,000,000"
click at [378, 213] on span "Occurrence" at bounding box center [343, 212] width 81 height 9
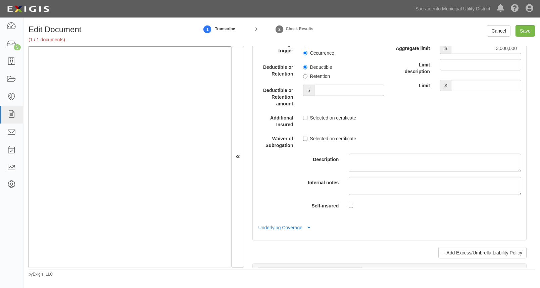
scroll to position [1801, 0]
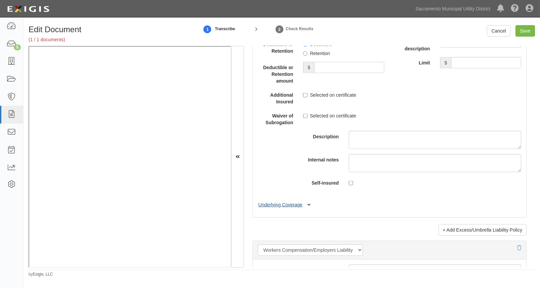
click at [275, 209] on button "Underlying Coverage" at bounding box center [286, 204] width 56 height 7
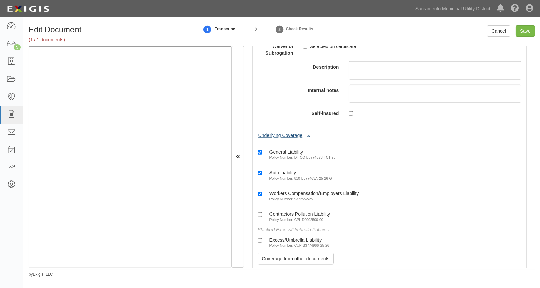
scroll to position [1893, 0]
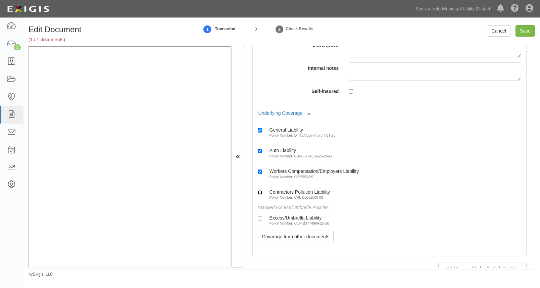
click at [260, 195] on input "Contractors Pollution Liability Policy Number: CPL D0002500 00" at bounding box center [260, 192] width 4 height 4
checkbox input "true"
click at [404, 210] on div "Stacked Excess/Umbrella Policies" at bounding box center [390, 207] width 264 height 5
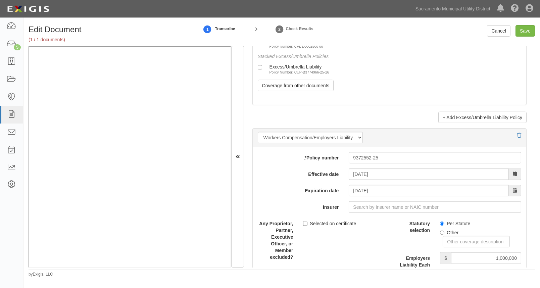
scroll to position [2167, 0]
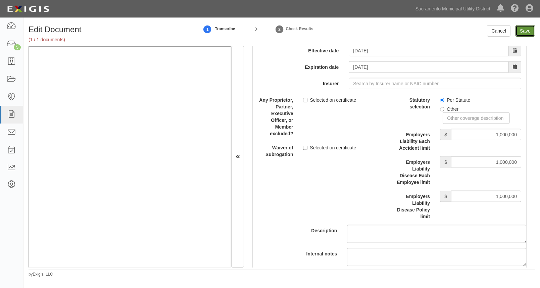
click at [528, 30] on input "Save" at bounding box center [525, 30] width 19 height 11
type input "1000000"
type input "3000000"
type input "5000"
type input "1000000"
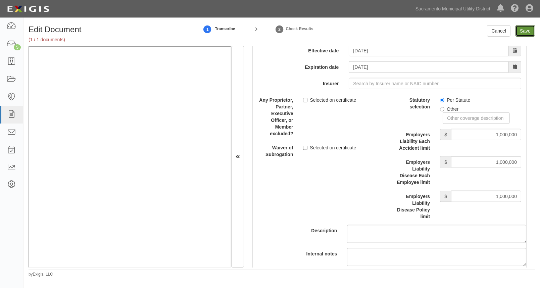
type input "2000000"
type input "1000000"
type input "3000000"
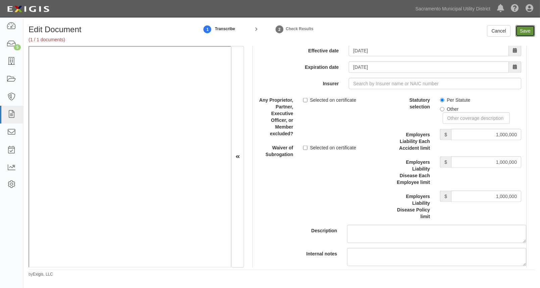
type input "1000000"
type input "2000000"
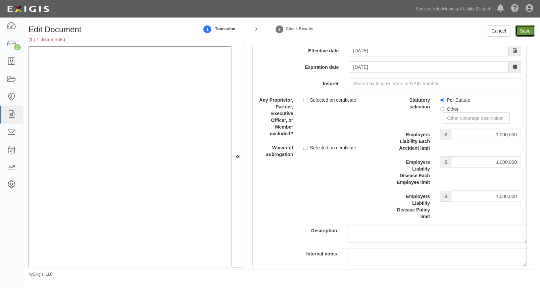
type input "3000000"
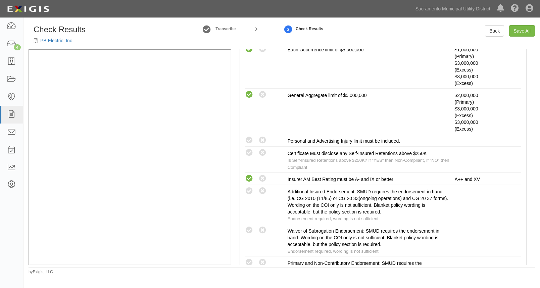
scroll to position [275, 0]
drag, startPoint x: 250, startPoint y: 139, endPoint x: 253, endPoint y: 145, distance: 6.2
click at [250, 139] on icon at bounding box center [249, 139] width 8 height 8
radio input "true"
click at [250, 150] on icon at bounding box center [249, 152] width 8 height 8
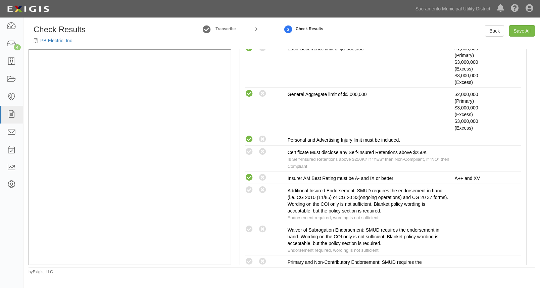
radio input "true"
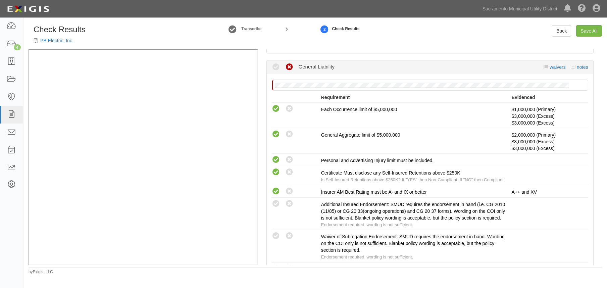
scroll to position [244, 0]
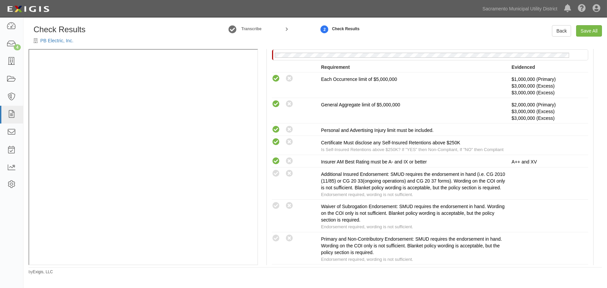
click at [275, 210] on icon at bounding box center [276, 206] width 8 height 8
radio input "true"
click at [274, 172] on icon at bounding box center [276, 174] width 8 height 8
radio input "true"
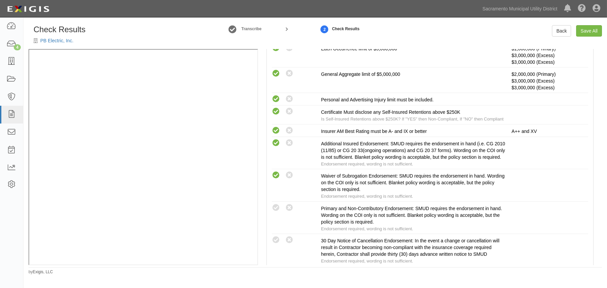
click at [278, 209] on icon at bounding box center [276, 208] width 8 height 8
radio input "true"
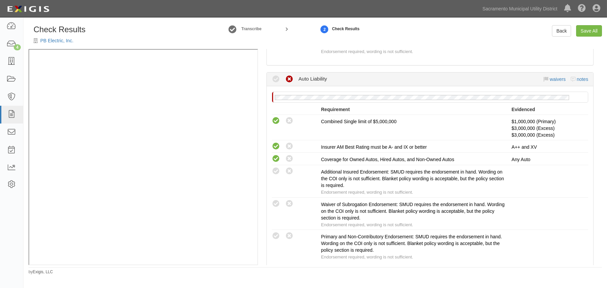
scroll to position [519, 0]
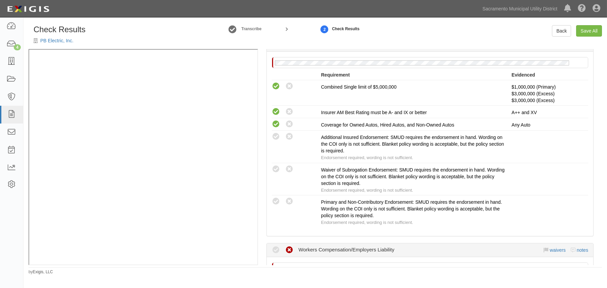
click at [272, 141] on icon at bounding box center [276, 137] width 8 height 8
radio input "true"
click at [276, 210] on div "Compliant Waived: Non-Compliant Primary and Non-Contributory Endorsement: SMUD …" at bounding box center [430, 211] width 327 height 29
click at [274, 205] on icon at bounding box center [276, 201] width 8 height 8
radio input "true"
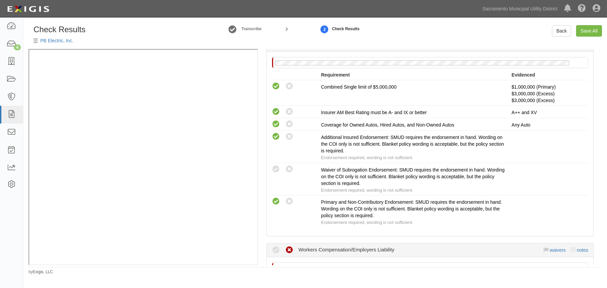
click at [276, 172] on icon at bounding box center [276, 169] width 8 height 8
radio input "true"
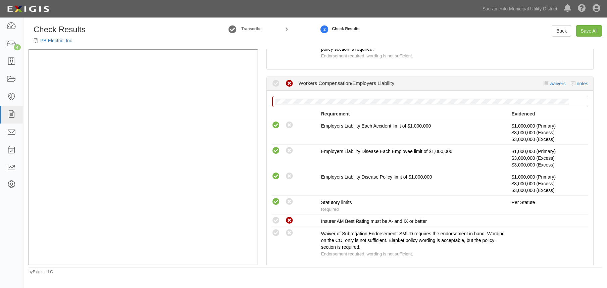
scroll to position [672, 0]
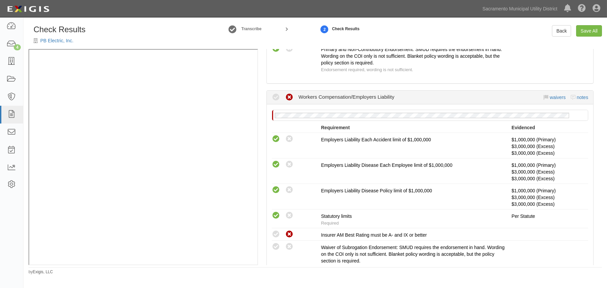
click at [278, 248] on icon at bounding box center [276, 247] width 8 height 8
radio input "true"
click at [540, 100] on link "waivers" at bounding box center [558, 97] width 16 height 5
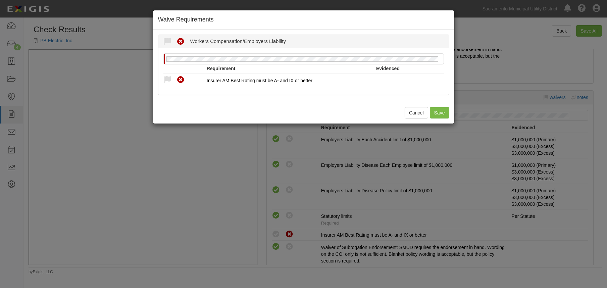
click at [168, 77] on icon at bounding box center [168, 80] width 8 height 8
radio input "true"
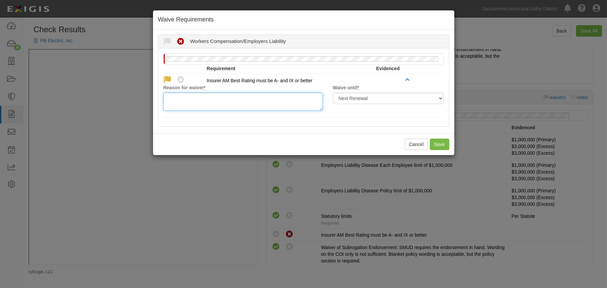
drag, startPoint x: 192, startPoint y: 101, endPoint x: 191, endPoint y: 98, distance: 3.7
click at [192, 101] on textarea "Reason for waiver *" at bounding box center [244, 102] width 160 height 18
type textarea "CA State Comp - approved carrier"
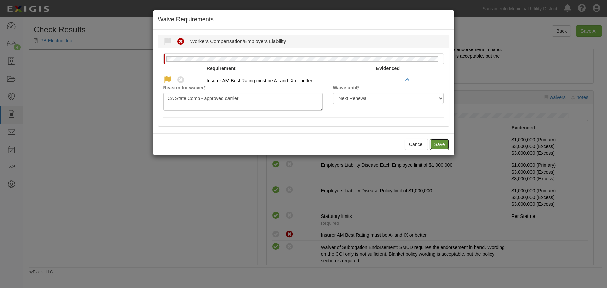
click at [442, 146] on button "Save" at bounding box center [439, 144] width 19 height 11
radio input "true"
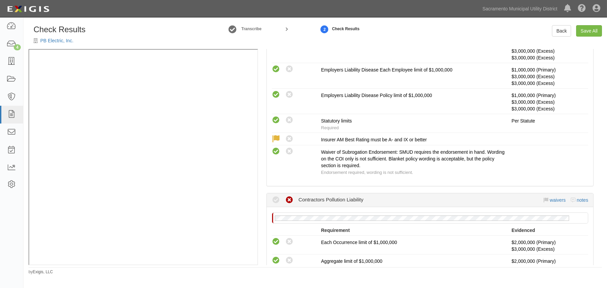
scroll to position [855, 0]
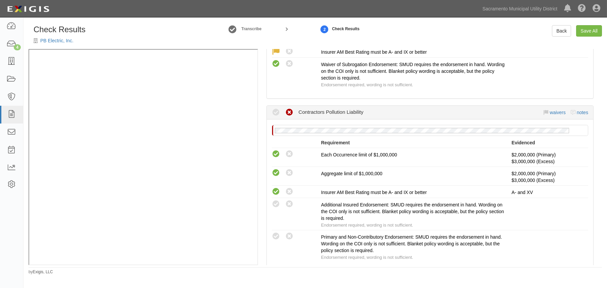
click at [274, 207] on icon at bounding box center [276, 204] width 8 height 8
radio input "true"
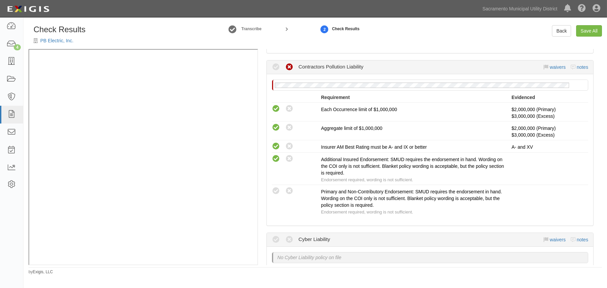
scroll to position [916, 0]
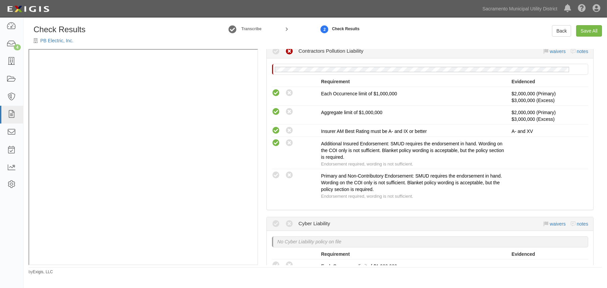
click at [279, 178] on icon at bounding box center [276, 175] width 8 height 8
radio input "true"
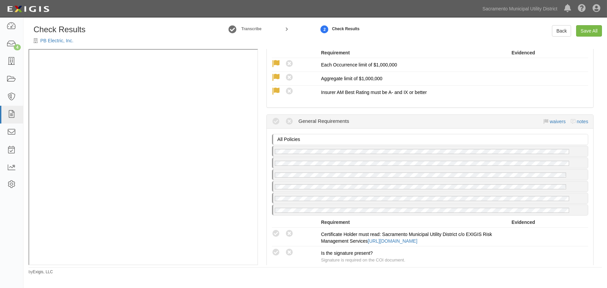
scroll to position [1221, 0]
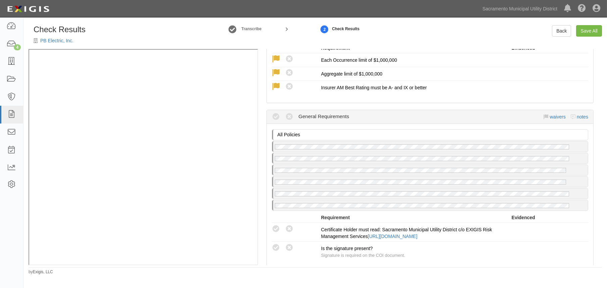
drag, startPoint x: 276, startPoint y: 229, endPoint x: 305, endPoint y: 232, distance: 29.1
click at [276, 229] on icon at bounding box center [276, 229] width 8 height 8
click at [274, 248] on icon at bounding box center [276, 248] width 8 height 8
radio input "true"
radio input "false"
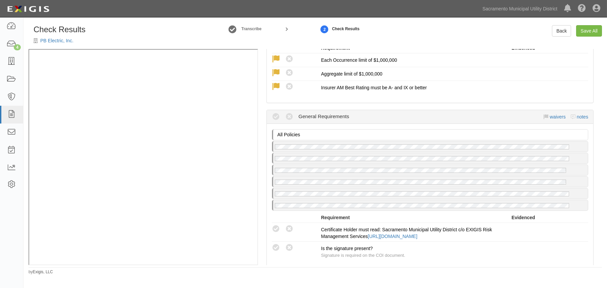
radio input "true"
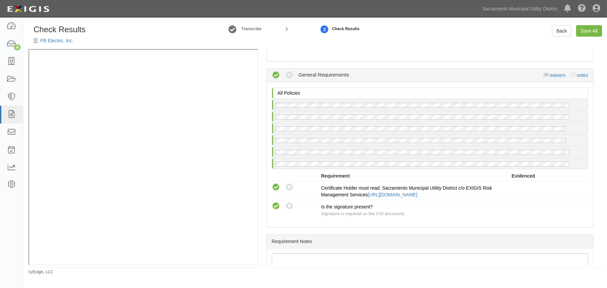
scroll to position [1282, 0]
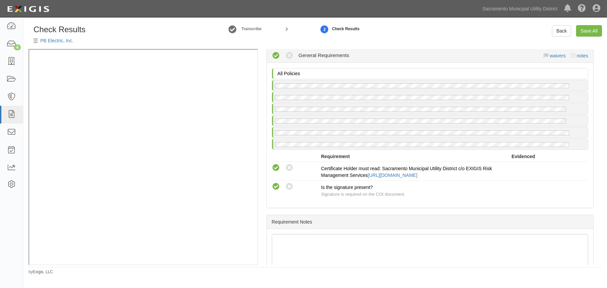
click at [280, 207] on div "All Policies No General Requirements policy on file Requirement Evidenced A pol…" at bounding box center [430, 135] width 327 height 145
click at [540, 33] on link "Save All" at bounding box center [590, 30] width 26 height 11
radio input "false"
radio input "true"
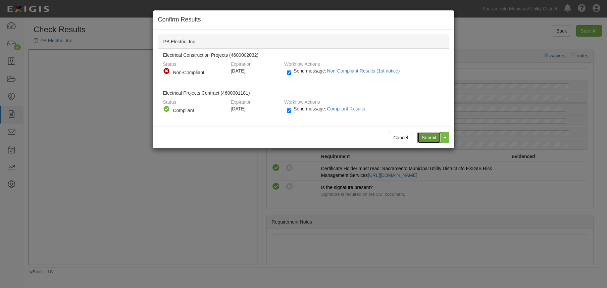
drag, startPoint x: 428, startPoint y: 136, endPoint x: 425, endPoint y: 131, distance: 6.2
click at [429, 136] on input "Submit" at bounding box center [430, 137] width 24 height 11
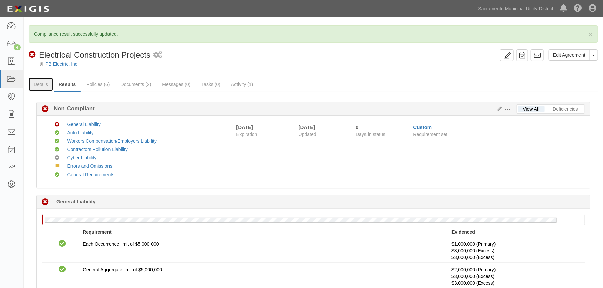
click at [38, 85] on link "Details" at bounding box center [41, 84] width 25 height 13
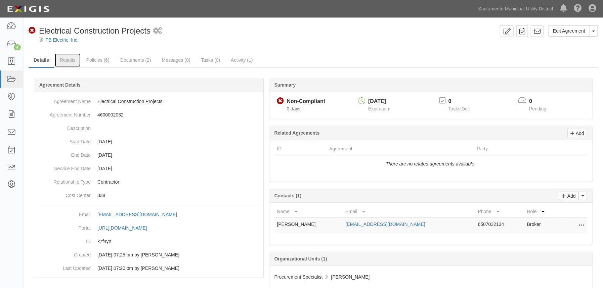
drag, startPoint x: 65, startPoint y: 63, endPoint x: 61, endPoint y: 60, distance: 5.1
click at [65, 62] on link "Results" at bounding box center [68, 59] width 26 height 13
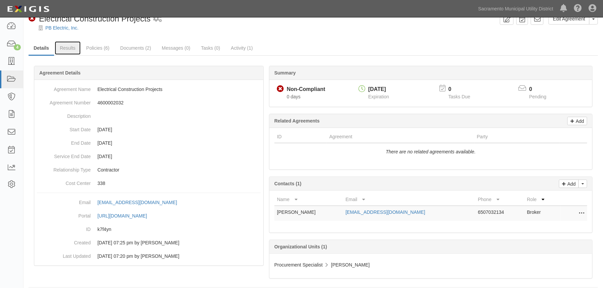
scroll to position [18, 0]
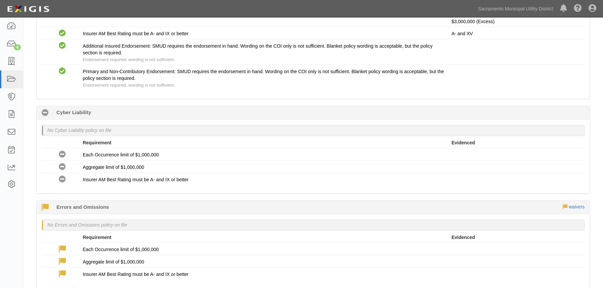
scroll to position [855, 0]
click at [14, 61] on icon at bounding box center [11, 62] width 9 height 8
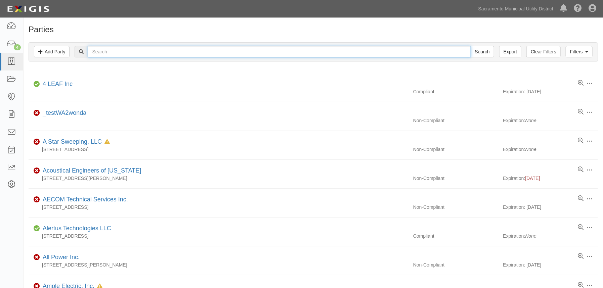
click at [103, 54] on input "text" at bounding box center [279, 51] width 383 height 11
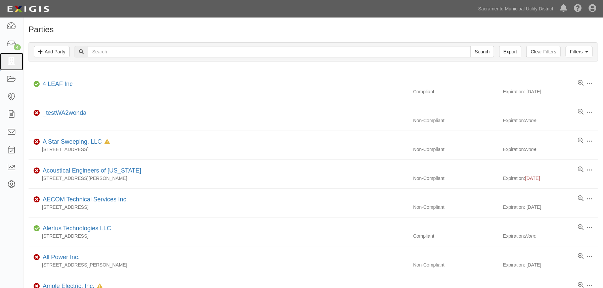
click at [10, 59] on icon at bounding box center [11, 62] width 9 height 8
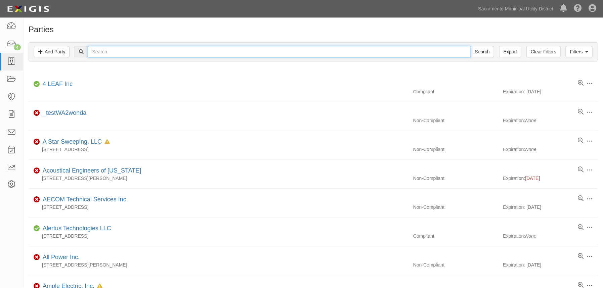
drag, startPoint x: 0, startPoint y: 0, endPoint x: 97, endPoint y: 51, distance: 109.6
click at [97, 51] on input "text" at bounding box center [279, 51] width 383 height 11
type input "phe"
click at [470, 46] on input "Search" at bounding box center [482, 51] width 24 height 11
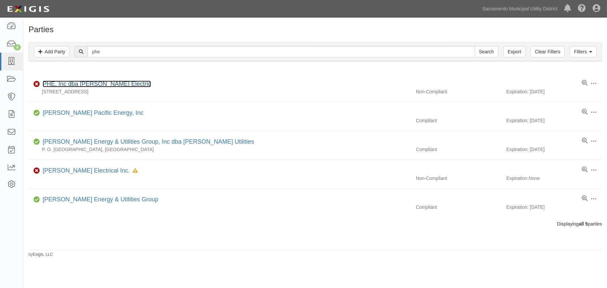
click at [80, 84] on link "PHE, Inc dba [PERSON_NAME] Electric" at bounding box center [97, 84] width 108 height 7
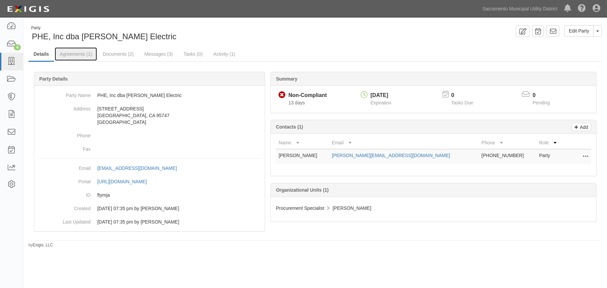
click at [80, 56] on link "Agreements (1)" at bounding box center [76, 53] width 42 height 13
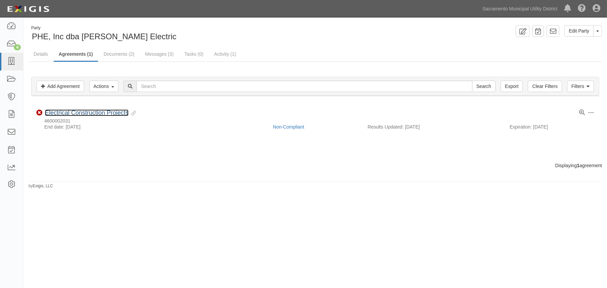
click at [93, 112] on link "Electrical Construction Projects" at bounding box center [87, 112] width 84 height 7
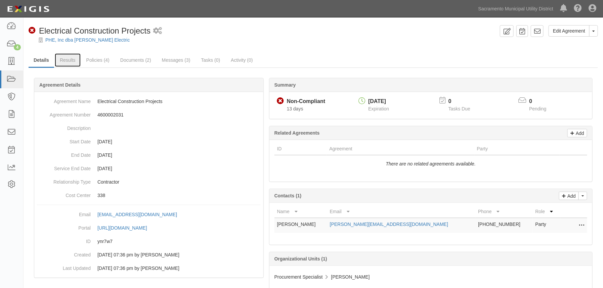
click at [67, 58] on link "Results" at bounding box center [68, 59] width 26 height 13
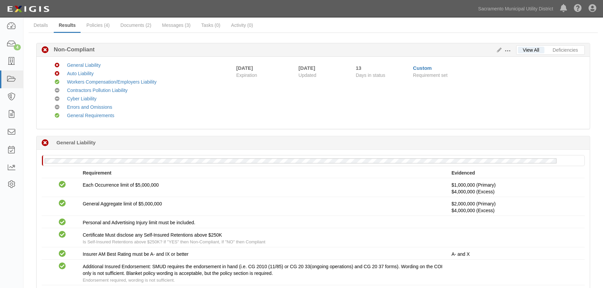
scroll to position [30, 0]
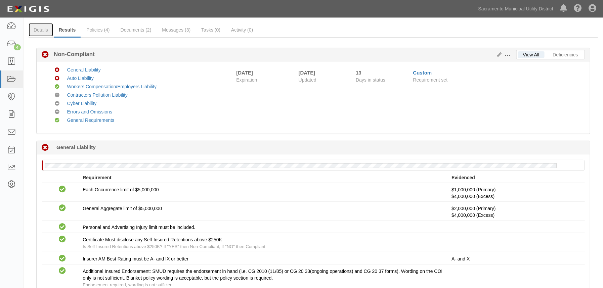
click at [43, 33] on link "Details" at bounding box center [41, 29] width 25 height 13
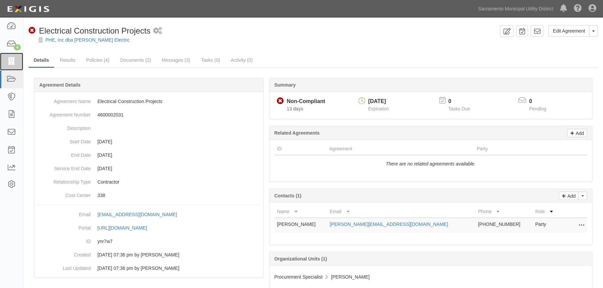
click at [12, 63] on icon at bounding box center [11, 62] width 9 height 8
click at [63, 60] on link "Results" at bounding box center [68, 59] width 26 height 13
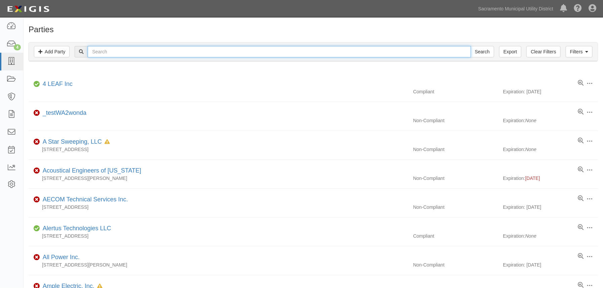
click at [102, 54] on input "text" at bounding box center [279, 51] width 383 height 11
click at [115, 52] on input "text" at bounding box center [279, 51] width 383 height 11
type input "ample ele"
click at [470, 46] on input "Search" at bounding box center [482, 51] width 24 height 11
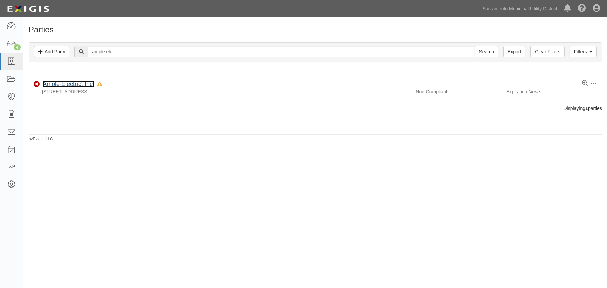
click at [79, 85] on link "Ample Electric, Inc." at bounding box center [69, 84] width 52 height 7
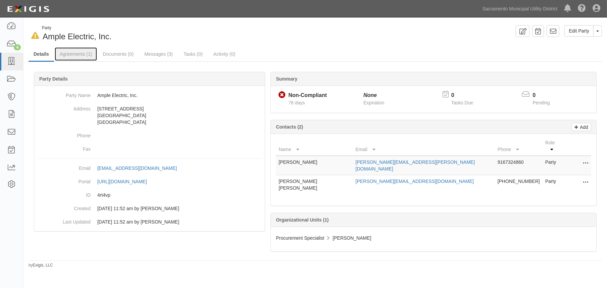
click at [77, 53] on link "Agreements (1)" at bounding box center [76, 53] width 42 height 13
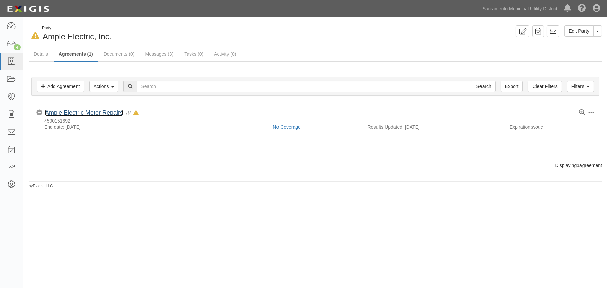
click at [64, 112] on link "Ample Electric Meter Repairs" at bounding box center [84, 112] width 78 height 7
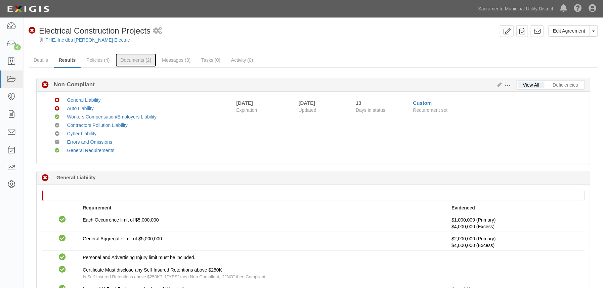
click at [131, 60] on link "Documents (2)" at bounding box center [136, 59] width 41 height 13
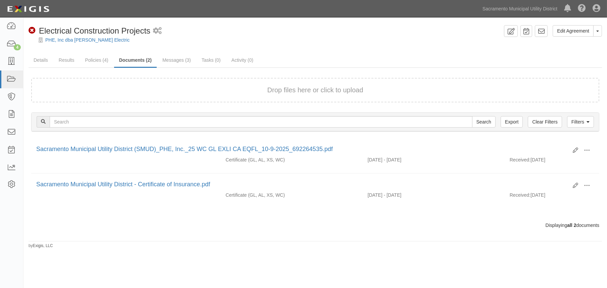
drag, startPoint x: 173, startPoint y: 212, endPoint x: 170, endPoint y: 220, distance: 8.5
click at [173, 212] on div "Drop files here or click to upload Filters Clear Filters Export Search Filters …" at bounding box center [315, 153] width 569 height 151
click at [163, 247] on div "Edit Agreement Toggle Agreement Dropdown View Audit Trail Archive Agreement Del…" at bounding box center [316, 137] width 584 height 224
